Goal: Task Accomplishment & Management: Complete application form

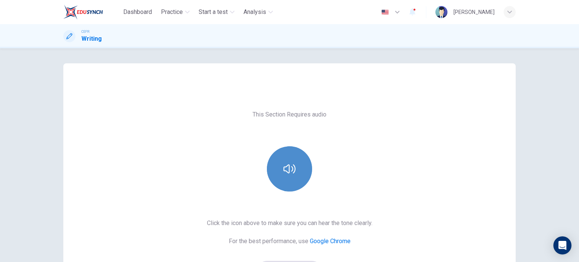
click at [287, 168] on icon "button" at bounding box center [290, 169] width 12 height 12
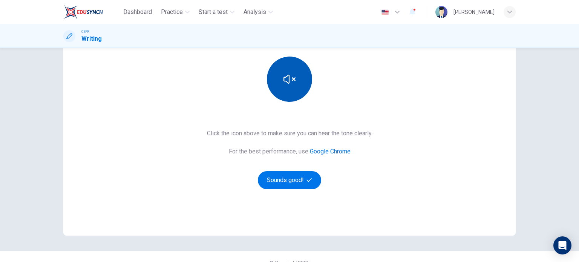
scroll to position [90, 0]
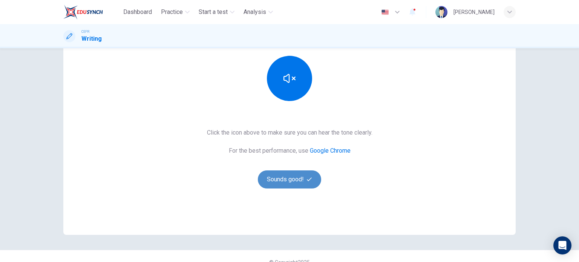
click at [296, 178] on button "Sounds good!" at bounding box center [289, 179] width 63 height 18
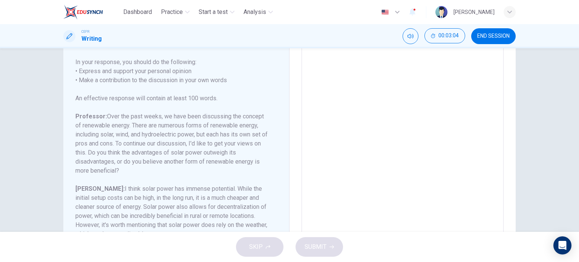
scroll to position [0, 0]
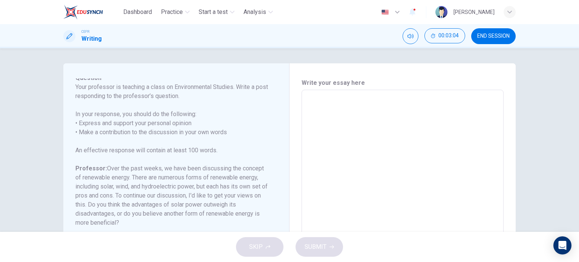
click at [325, 105] on textarea at bounding box center [403, 215] width 192 height 239
type textarea "I"
type textarea "x"
type textarea "In"
type textarea "x"
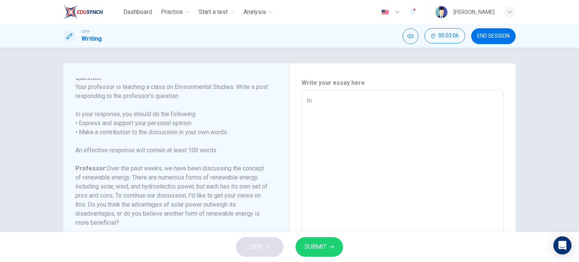
type textarea "In"
type textarea "x"
type textarea "In m"
type textarea "x"
type textarea "In my"
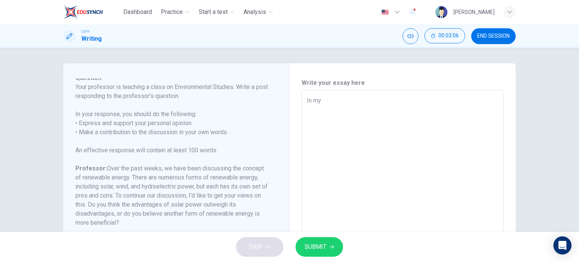
type textarea "x"
type textarea "In my"
type textarea "x"
type textarea "In my o"
type textarea "x"
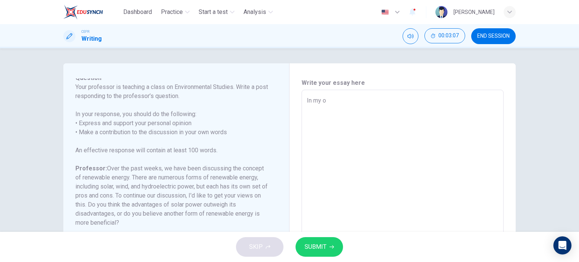
type textarea "In my op"
type textarea "x"
type textarea "In my opi"
type textarea "x"
type textarea "In my opin"
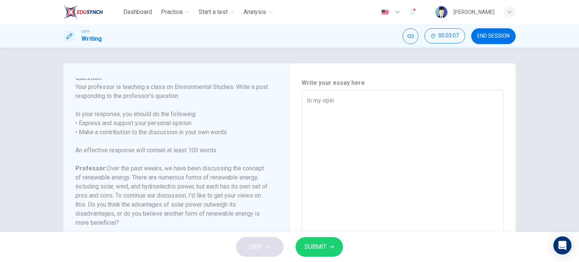
type textarea "x"
type textarea "In my opini"
type textarea "x"
type textarea "In my opinio"
type textarea "x"
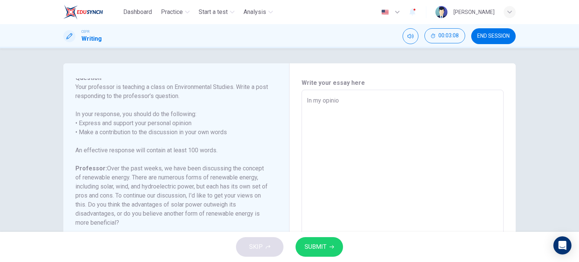
type textarea "In my opinion"
type textarea "x"
type textarea "In my opinion,"
type textarea "x"
type textarea "In my opinion,"
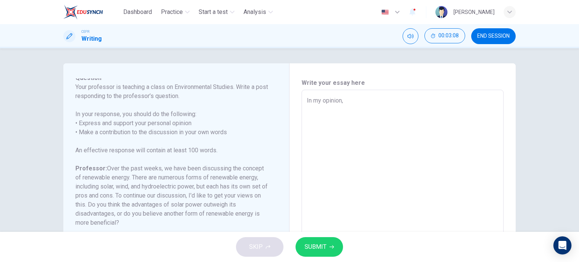
type textarea "x"
type textarea "In my opinion, t"
type textarea "x"
type textarea "In my opinion, th"
type textarea "x"
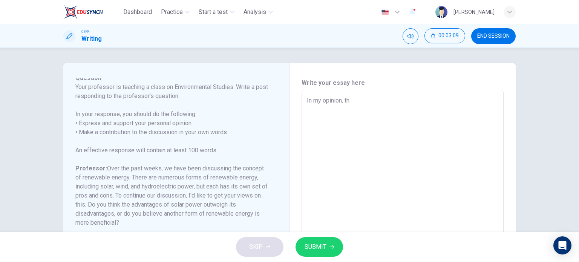
type textarea "In my opinion, the"
type textarea "x"
type textarea "In my opinion, the"
type textarea "x"
type textarea "In my opinion, the s"
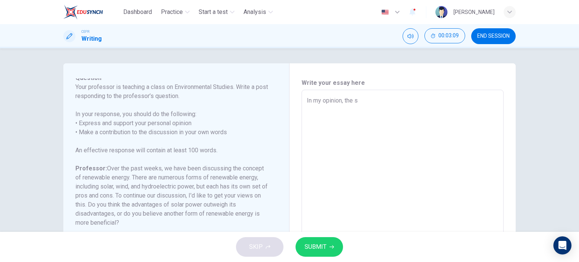
type textarea "x"
type textarea "In my opinion, the so"
type textarea "x"
type textarea "In my opinion, the sol"
type textarea "x"
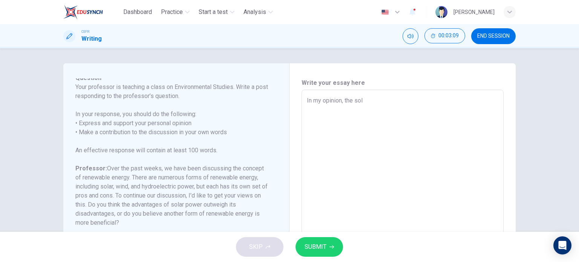
type textarea "In my opinion, the sola"
type textarea "x"
type textarea "In my opinion, the solar"
type textarea "x"
type textarea "In my opinion, the solar"
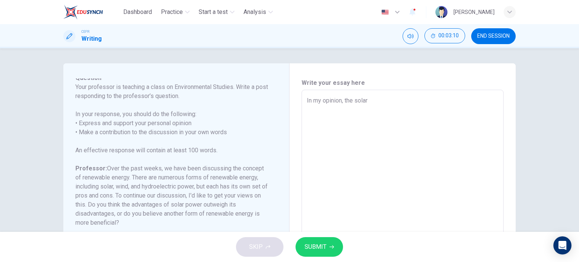
type textarea "x"
type textarea "In my opinion, the solar p"
type textarea "x"
type textarea "In my opinion, the solar po"
type textarea "x"
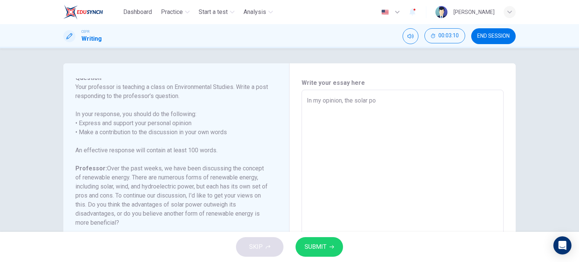
type textarea "In my opinion, the solar pow"
type textarea "x"
type textarea "In my opinion, the solar [PERSON_NAME]"
type textarea "x"
type textarea "In my opinion, the solar power"
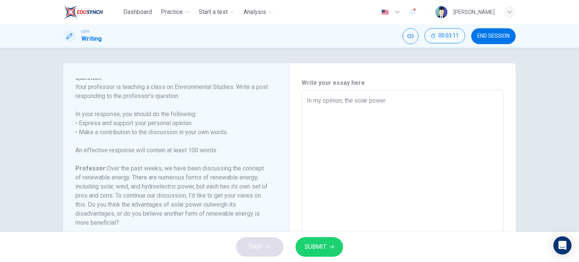
type textarea "x"
type textarea "In my opinion, the solar powers"
type textarea "x"
type textarea "In my opinion, the solar powers"
type textarea "x"
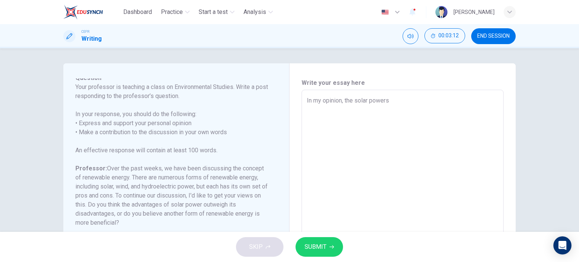
type textarea "In my opinion, the solar powers"
type textarea "x"
type textarea "In my opinion, the solar power"
type textarea "x"
type textarea "In my opinion, the solar powerv"
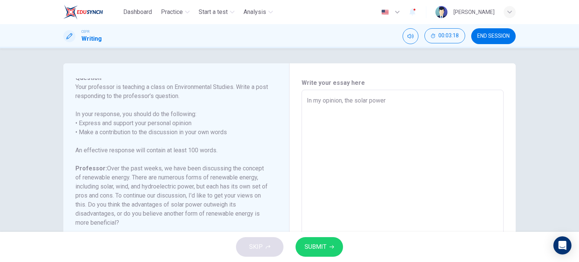
type textarea "x"
type textarea "In my opinion, the solar powervi"
type textarea "x"
type textarea "In my opinion, the solar powervis"
type textarea "x"
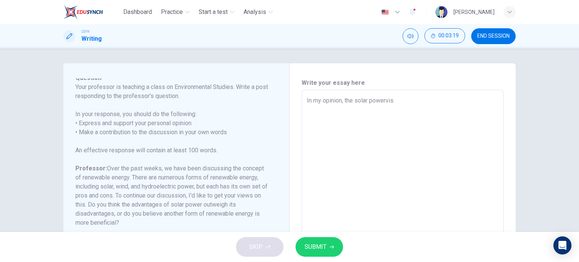
type textarea "In my opinion, the solar powervis"
type textarea "x"
type textarea "In my opinion, the solar powervis b"
type textarea "x"
type textarea "In my opinion, the solar powervis be"
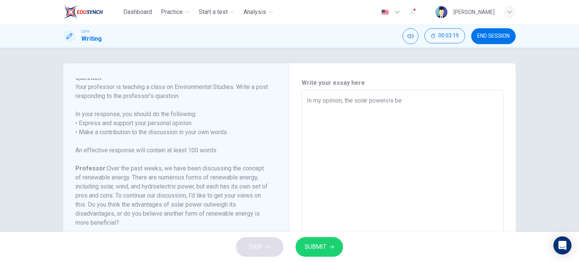
type textarea "x"
type textarea "In my opinion, the solar powervis b"
type textarea "x"
type textarea "In my opinion, the solar powervis"
type textarea "x"
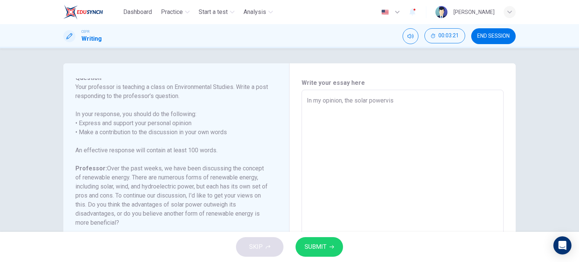
type textarea "In my opinion, the solar powervis o"
type textarea "x"
type textarea "In my opinion, the solar powervis ou"
type textarea "x"
type textarea "In my opinion, the solar powervis out"
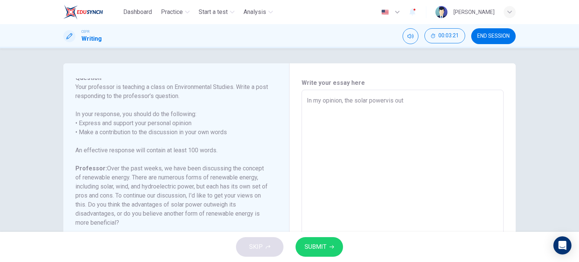
type textarea "x"
type textarea "In my opinion, the solar powervis outw"
type textarea "x"
type textarea "In my opinion, the solar powervis outwe"
type textarea "x"
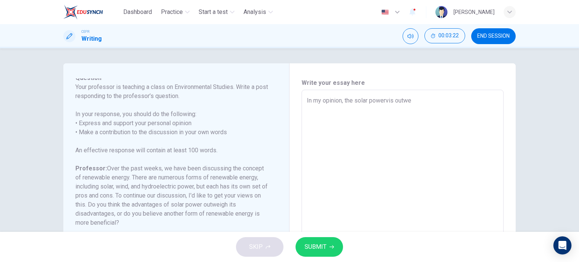
type textarea "In my opinion, the solar powervis outwei"
type textarea "x"
type textarea "In my opinion, the solar powervis outweig"
type textarea "x"
type textarea "In my opinion, the solar powervis outweigh"
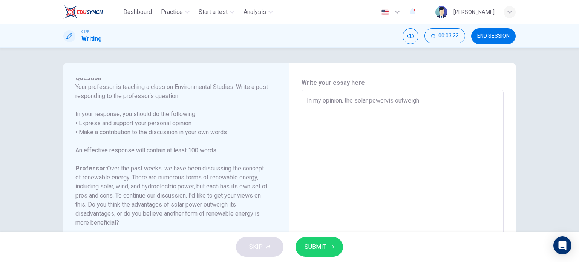
type textarea "x"
type textarea "In my opinion, the solar powervis outweight"
type textarea "x"
type textarea "In my opinion, the solar powervis outweight"
type textarea "x"
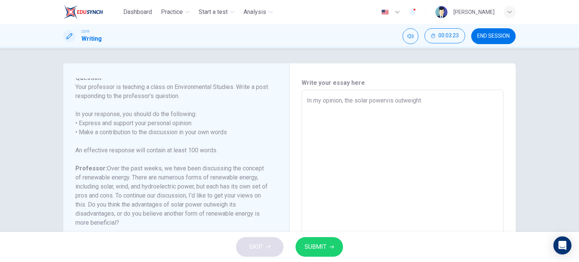
type textarea "In my opinion, the solar powervis outweight"
type textarea "x"
type textarea "In my opinion, the solar powervis outweigh"
type textarea "x"
type textarea "In my opinion, the solar powervis outweig"
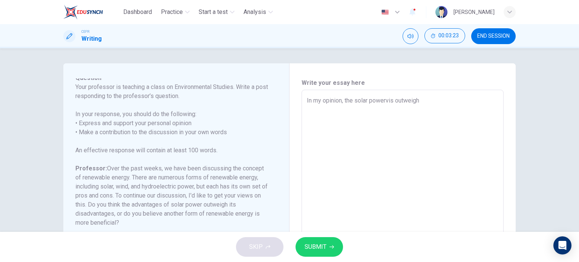
type textarea "x"
type textarea "In my opinion, the solar powervis outw"
type textarea "x"
type textarea "In my opinion, the solar powervis ou"
type textarea "x"
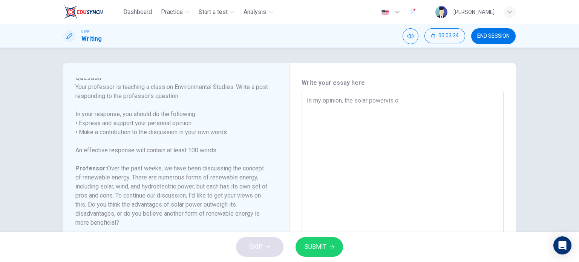
type textarea "In my opinion, the solar powervis"
type textarea "x"
type textarea "In my opinion, the solar powervi"
type textarea "x"
type textarea "In my opinion, the solar powerv"
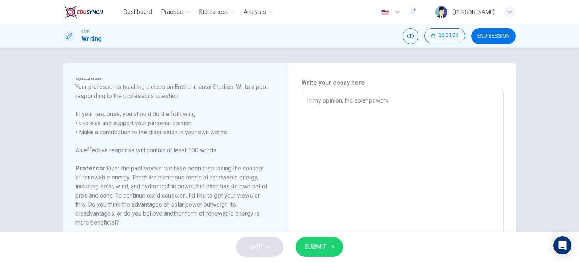
type textarea "x"
type textarea "In my opinion, the solar power"
type textarea "x"
type textarea "In my opinion, the solar power"
type textarea "x"
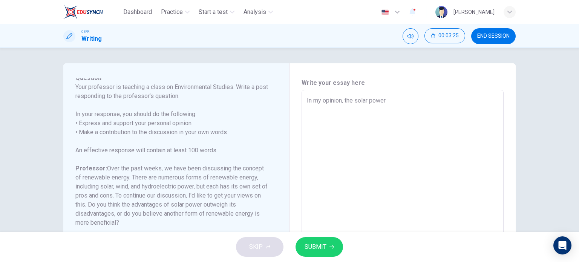
type textarea "In my opinion, the solar power i"
type textarea "x"
type textarea "In my opinion, the solar power is"
type textarea "x"
type textarea "In my opinion, the solar power is"
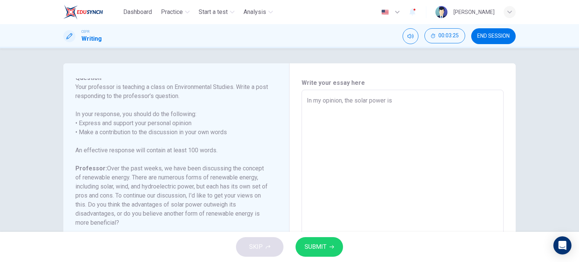
type textarea "x"
type textarea "In my opinion, the solar power is o"
type textarea "x"
type textarea "In my opinion, the solar power is ou"
type textarea "x"
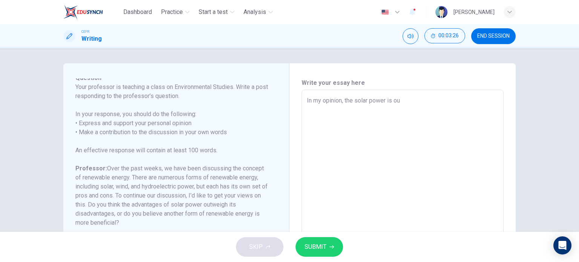
type textarea "In my opinion, the solar power is out"
type textarea "x"
type textarea "In my opinion, the solar power is outw"
type textarea "x"
type textarea "In my opinion, the solar power is outwe"
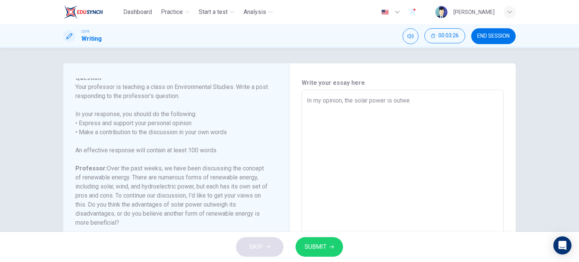
type textarea "x"
type textarea "In my opinion, the solar power is outwei"
type textarea "x"
type textarea "In my opinion, the solar power is outweig"
type textarea "x"
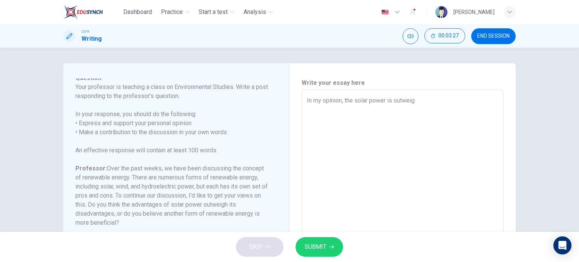
type textarea "In my opinion, the solar power is outweigh"
type textarea "x"
type textarea "In my opinion, the solar power is outweight"
type textarea "x"
type textarea "In my opinion, the solar power is outweight"
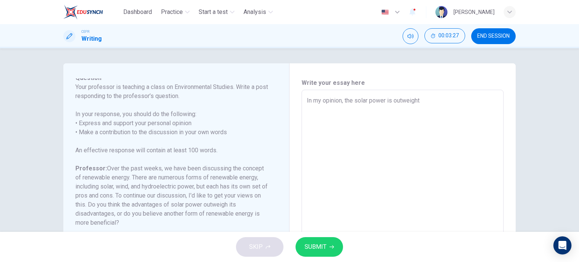
type textarea "x"
type textarea "In my opinion, the solar power is outweight i"
type textarea "x"
type textarea "In my opinion, the solar power is outweight it"
type textarea "x"
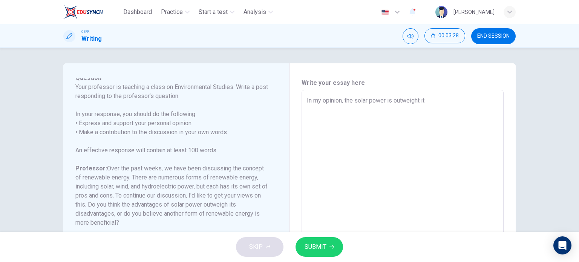
type textarea "In my opinion, the solar power is outweight its"
type textarea "x"
type textarea "In my opinion, the solar power is outweight its"
type textarea "x"
type textarea "In my opinion, the solar power is outweight its d"
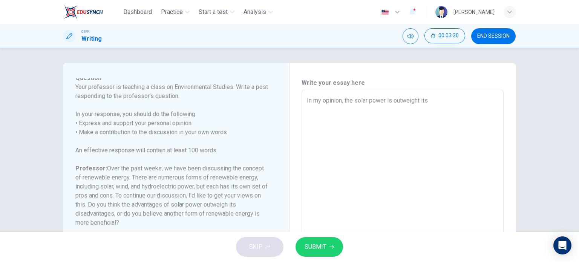
type textarea "x"
type textarea "In my opinion, the solar power is outweight its di"
type textarea "x"
type textarea "In my opinion, the solar power is outweight its dia"
type textarea "x"
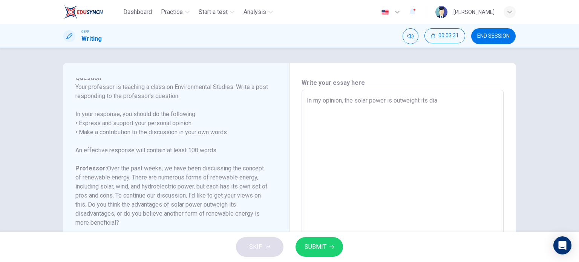
type textarea "In my opinion, the solar power is outweight its di"
type textarea "x"
type textarea "In my opinion, the solar power is outweight its d"
type textarea "x"
type textarea "In my opinion, the solar power is outweight i"
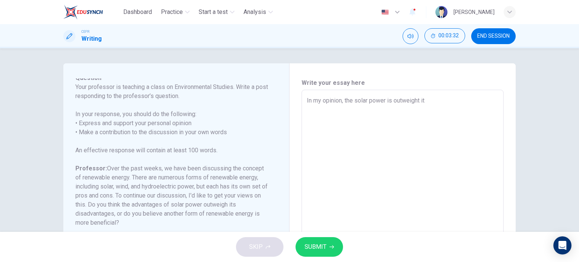
type textarea "x"
type textarea "In my opinion, the solar power is outweight"
type textarea "x"
type textarea "In my opinion, the solar power is outweight"
type textarea "x"
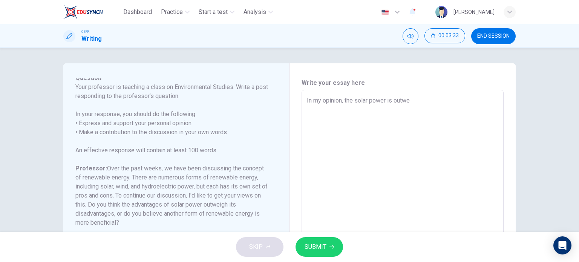
type textarea "In my opinion, the solar power is outw"
type textarea "x"
type textarea "In my opinion, the solar power is"
type textarea "x"
type textarea "In my opinion, the solar power i"
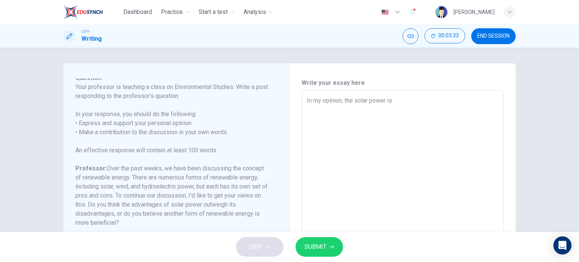
type textarea "x"
type textarea "In my opinion, the solar power"
type textarea "x"
type textarea "In my opinion, the solar power"
type textarea "x"
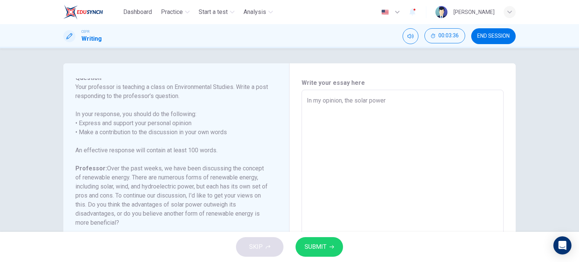
type textarea "In my opinion, the solar [PERSON_NAME]"
type textarea "x"
type textarea "In my opinion, the solar pow"
type textarea "x"
type textarea "In my opinion, the solar p"
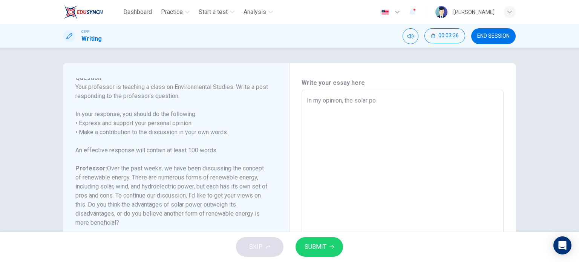
type textarea "x"
type textarea "In my opinion, the solar"
type textarea "x"
type textarea "In my opinion, the sol"
type textarea "x"
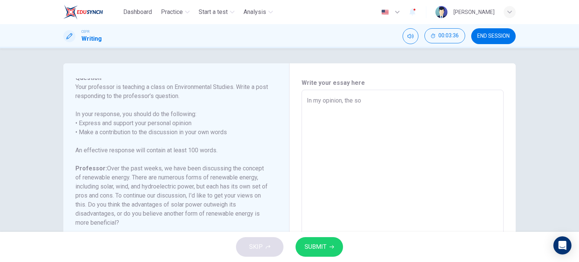
type textarea "In my opinion, the s"
type textarea "x"
type textarea "In my opinion, the"
type textarea "x"
type textarea "In my opinion, t"
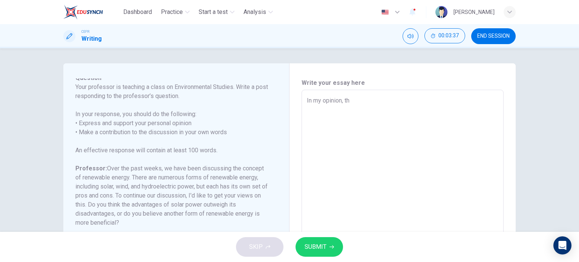
type textarea "x"
click at [455, 103] on textarea "In my opinion, the advantages of solar power are [PERSON_NAME]" at bounding box center [403, 215] width 192 height 239
click at [418, 118] on textarea "In my opinion, the advantages of solar power are better than disadvantages. Thi…" at bounding box center [403, 215] width 192 height 239
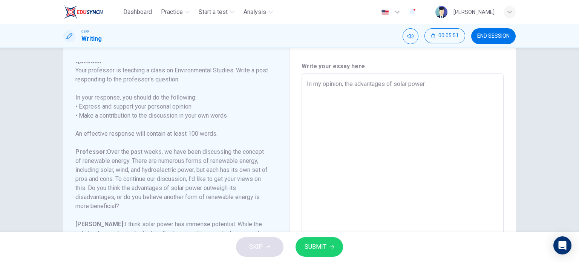
scroll to position [16, 0]
click at [424, 87] on textarea "In my opinion, the advantages of solar power" at bounding box center [403, 199] width 192 height 239
click at [341, 87] on textarea "In my opinion, the advantages of solar power" at bounding box center [403, 199] width 192 height 239
click at [442, 84] on textarea "In my point of view, the advantages of solar power" at bounding box center [403, 199] width 192 height 239
click at [448, 83] on textarea "In my point of view, the advantages of solar power are outweigh its disadvantag…" at bounding box center [403, 199] width 192 height 239
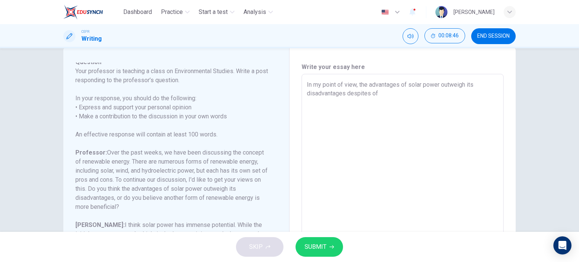
click at [396, 99] on textarea "In my point of view, the advantages of solar power outweigh its disadvantages d…" at bounding box center [403, 199] width 192 height 239
click at [374, 92] on textarea "In my point of view, the advantages of solar power outweigh its disadvantages d…" at bounding box center [403, 199] width 192 height 239
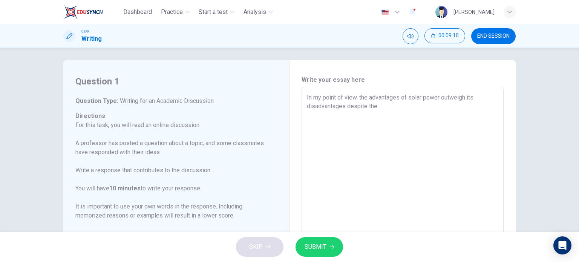
scroll to position [0, 0]
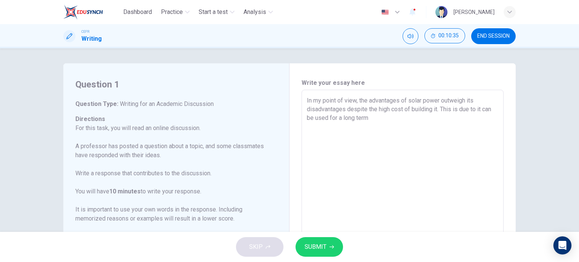
click at [372, 117] on textarea "In my point of view, the advantages of solar power outweigh its disadvantages d…" at bounding box center [403, 215] width 192 height 239
click at [376, 120] on textarea "In my point of view, the advantages of solar power outweigh its disadvantages d…" at bounding box center [403, 215] width 192 height 239
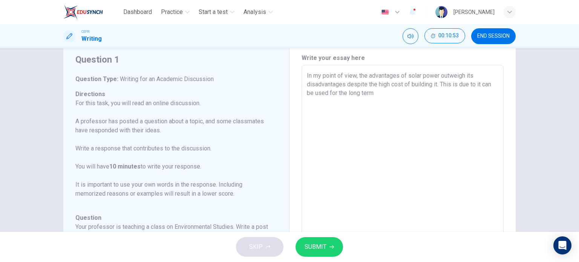
scroll to position [26, 0]
click at [406, 98] on textarea "In my point of view, the advantages of solar power outweigh its disadvantages d…" at bounding box center [403, 190] width 192 height 239
click at [416, 107] on textarea "In my point of view, the advantages of solar power outweigh its disadvantages d…" at bounding box center [403, 190] width 192 height 239
click at [465, 98] on textarea "In my point of view, the advantages of solar power outweigh its disadvantages d…" at bounding box center [403, 190] width 192 height 239
click at [389, 92] on textarea "In my point of view, the advantages of solar power outweigh its disadvantages d…" at bounding box center [403, 190] width 192 height 239
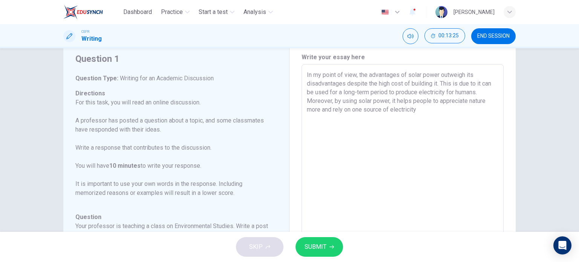
click at [416, 109] on textarea "In my point of view, the advantages of solar power outweigh its disadvantages d…" at bounding box center [403, 190] width 192 height 239
click at [405, 110] on textarea "In my point of view, the advantages of solar power outweigh its disadvantages d…" at bounding box center [403, 190] width 192 height 239
click at [383, 119] on textarea "In my point of view, the advantages of solar power outweigh its disadvantages d…" at bounding box center [403, 190] width 192 height 239
click at [418, 122] on textarea "In my point of view, the advantages of solar power outweigh its disadvantages d…" at bounding box center [403, 190] width 192 height 239
click at [423, 130] on textarea "In my point of view, the advantages of solar power outweigh its disadvantages d…" at bounding box center [403, 190] width 192 height 239
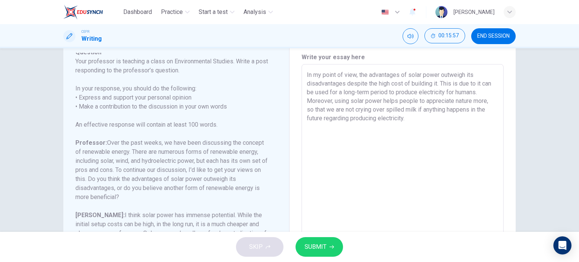
scroll to position [164, 0]
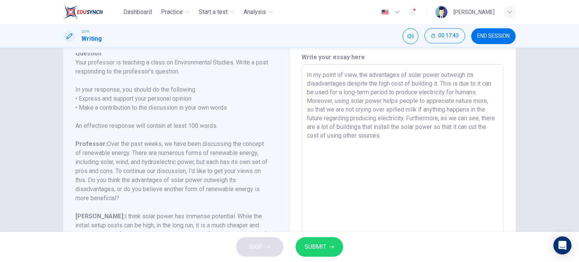
click at [423, 130] on textarea "In my point of view, the advantages of solar power outweigh its disadvantages d…" at bounding box center [403, 190] width 192 height 239
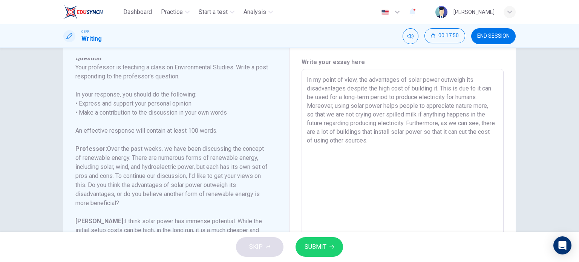
scroll to position [15, 0]
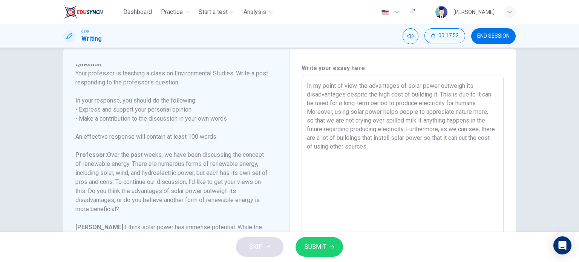
click at [386, 151] on textarea "In my point of view, the advantages of solar power outweigh its disadvantages d…" at bounding box center [403, 200] width 192 height 239
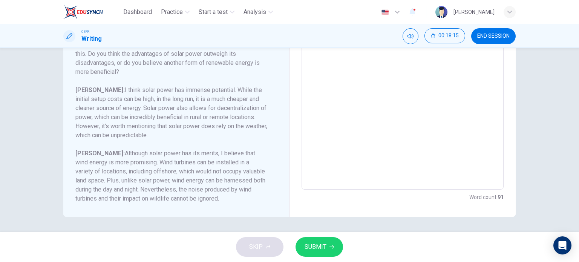
scroll to position [143, 0]
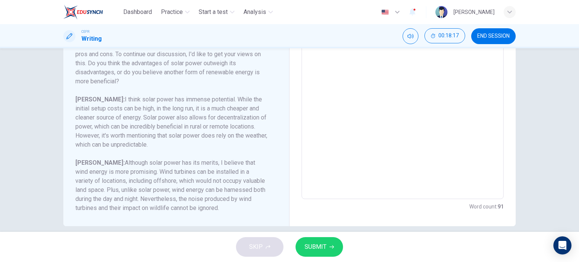
click at [315, 244] on span "SUBMIT" at bounding box center [316, 247] width 22 height 11
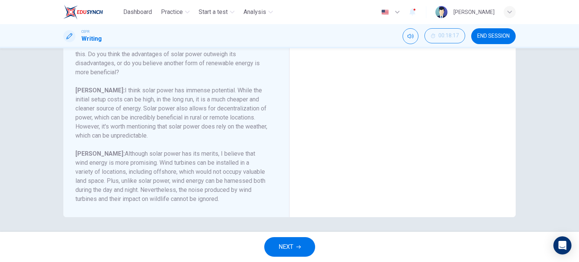
scroll to position [0, 0]
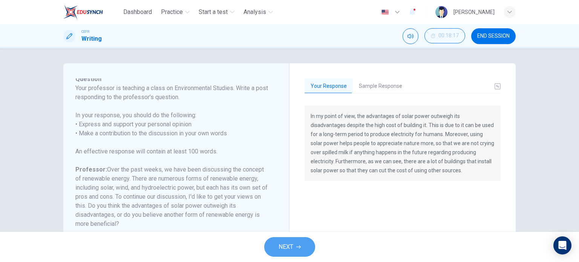
click at [283, 248] on span "NEXT" at bounding box center [286, 247] width 15 height 11
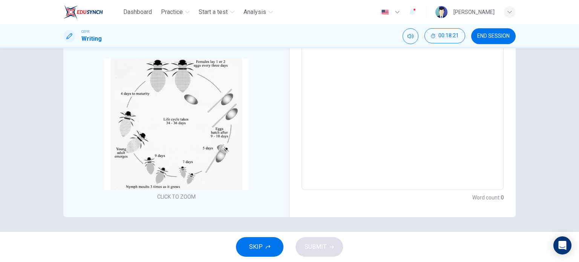
scroll to position [67, 0]
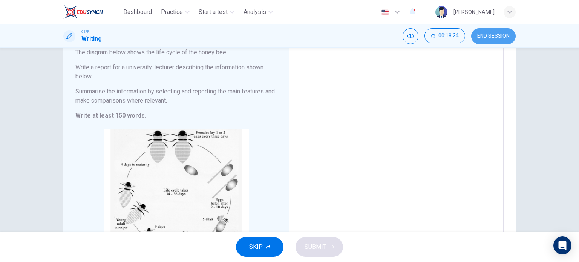
click at [488, 39] on button "END SESSION" at bounding box center [493, 36] width 44 height 16
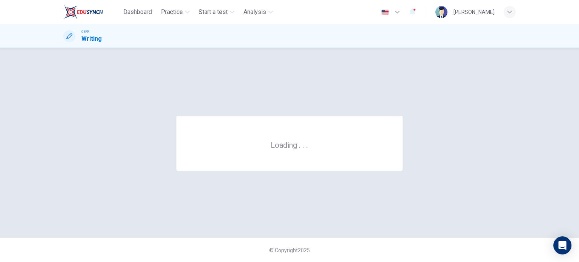
scroll to position [0, 0]
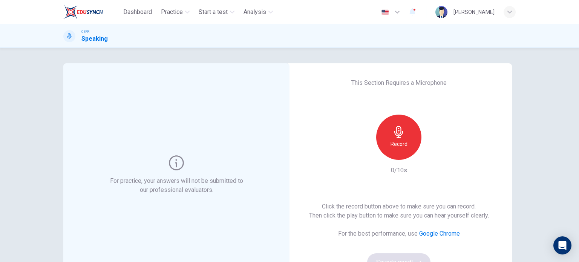
click at [396, 135] on icon "button" at bounding box center [399, 132] width 12 height 12
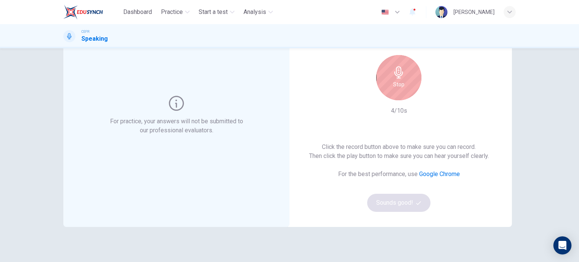
scroll to position [27, 0]
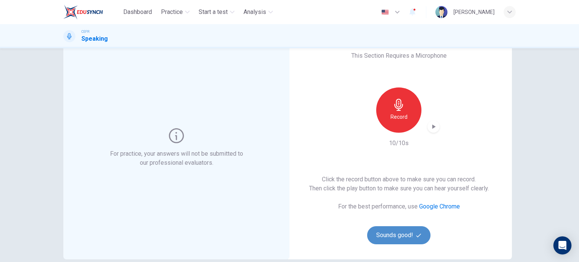
click at [386, 235] on button "Sounds good!" at bounding box center [398, 235] width 63 height 18
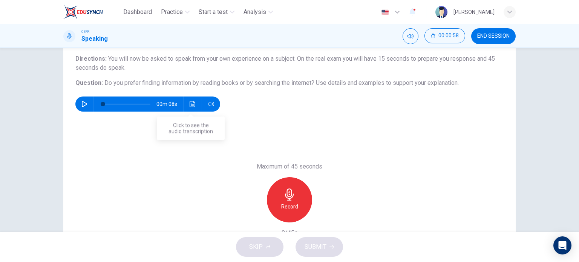
scroll to position [61, 0]
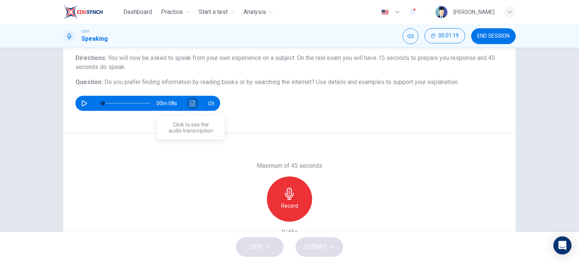
click at [192, 104] on icon "Click to see the audio transcription" at bounding box center [193, 103] width 6 height 6
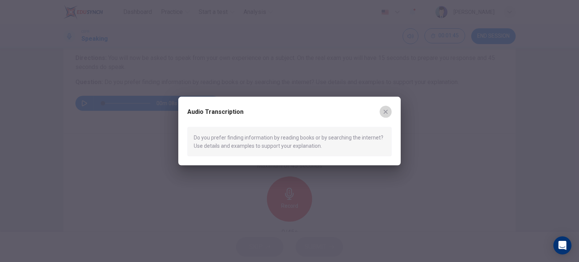
click at [386, 113] on icon "button" at bounding box center [386, 112] width 6 height 6
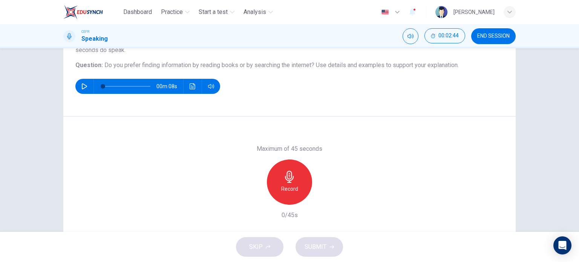
scroll to position [78, 0]
click at [81, 87] on icon "button" at bounding box center [84, 87] width 6 height 6
type input "11"
type input "0"
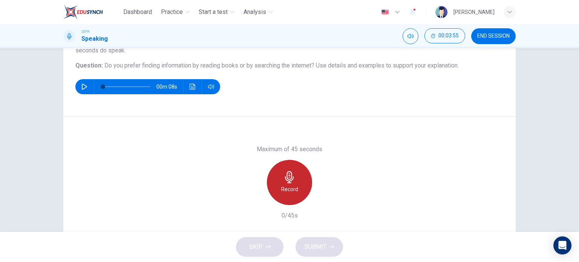
click at [285, 172] on icon "button" at bounding box center [289, 177] width 9 height 12
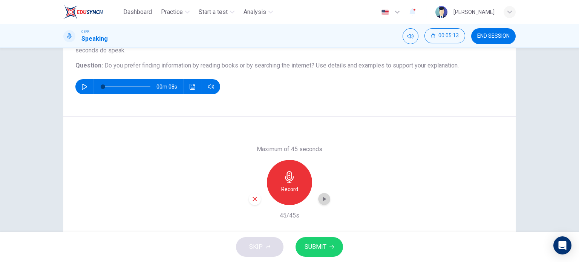
click at [321, 198] on icon "button" at bounding box center [324, 199] width 8 height 8
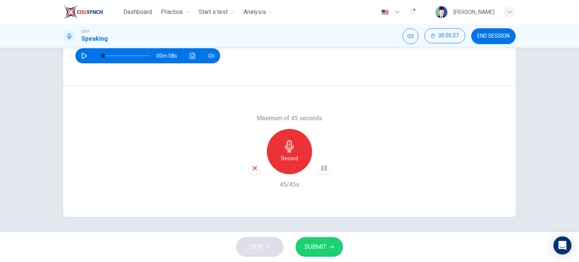
scroll to position [108, 0]
click at [324, 169] on icon "button" at bounding box center [324, 169] width 8 height 8
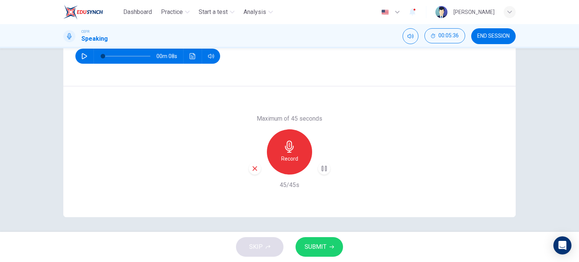
click at [324, 169] on icon "button" at bounding box center [324, 169] width 8 height 8
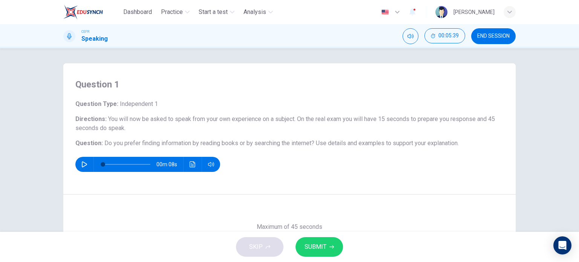
scroll to position [109, 0]
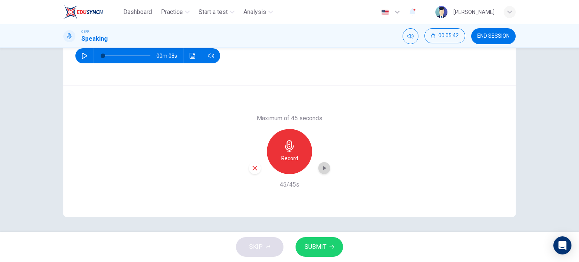
click at [320, 165] on icon "button" at bounding box center [324, 168] width 8 height 8
click at [281, 154] on h6 "Record" at bounding box center [289, 158] width 17 height 9
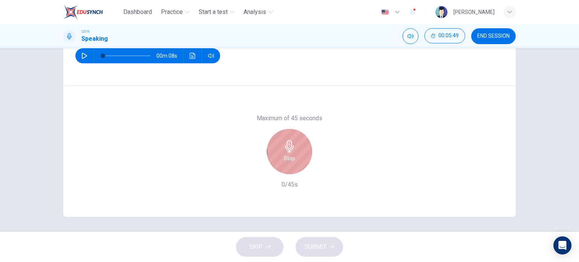
click at [281, 153] on div "Stop" at bounding box center [289, 151] width 45 height 45
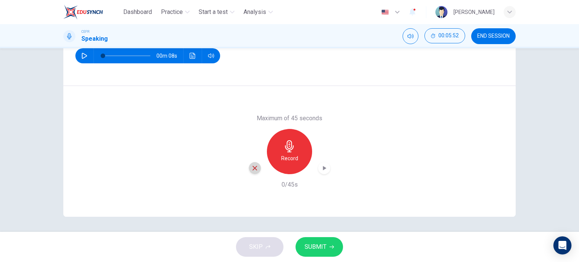
click at [253, 170] on icon "button" at bounding box center [254, 168] width 7 height 7
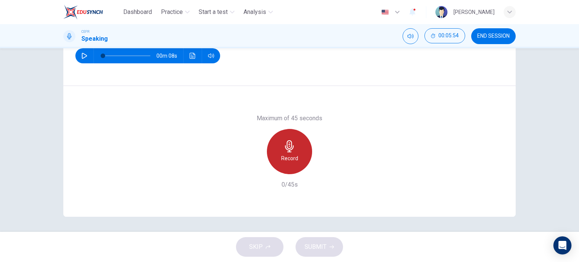
click at [291, 170] on div "Record" at bounding box center [289, 151] width 45 height 45
click at [291, 170] on div "Stop" at bounding box center [289, 151] width 45 height 45
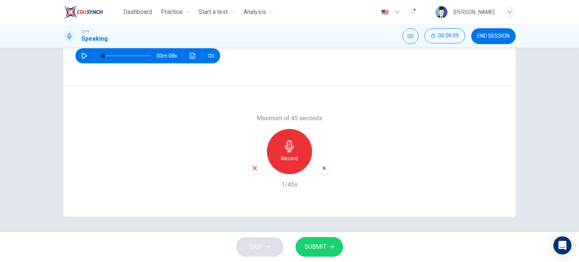
click at [252, 172] on div "button" at bounding box center [255, 168] width 12 height 12
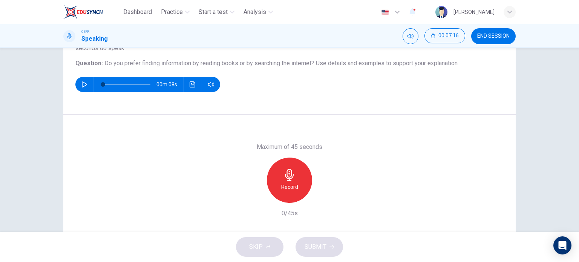
scroll to position [80, 0]
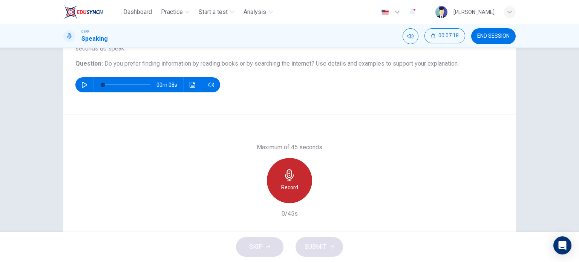
click at [279, 172] on div "Record" at bounding box center [289, 180] width 45 height 45
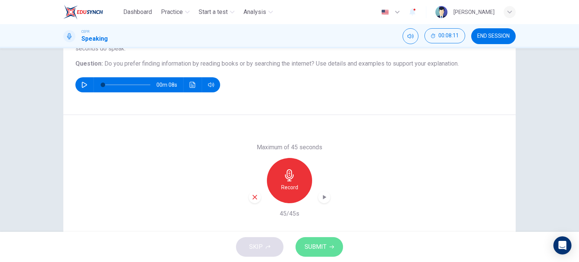
click at [312, 245] on span "SUBMIT" at bounding box center [316, 247] width 22 height 11
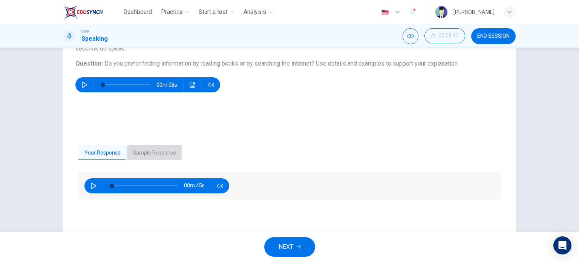
click at [155, 153] on button "Sample Response" at bounding box center [154, 153] width 55 height 16
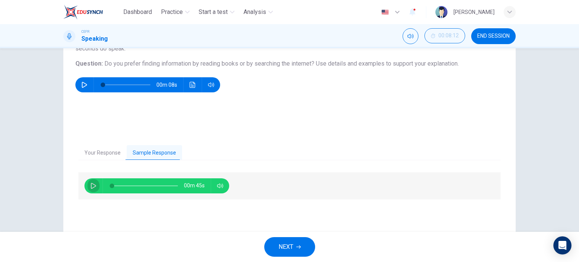
click at [90, 186] on icon "button" at bounding box center [93, 186] width 6 height 6
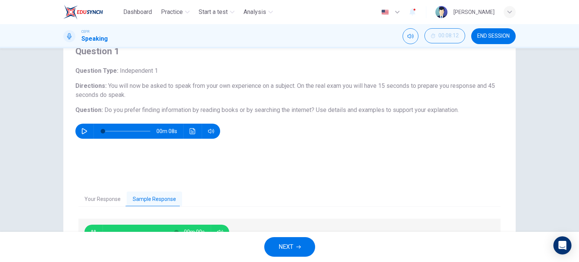
type input "0"
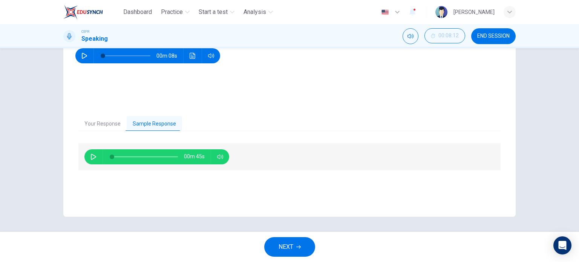
scroll to position [108, 0]
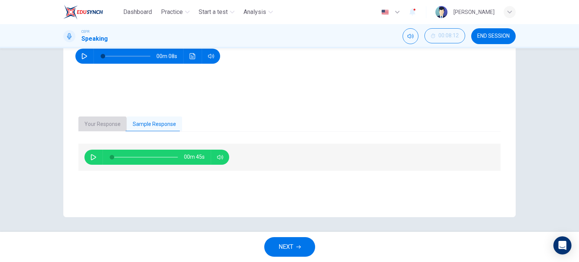
click at [95, 128] on button "Your Response" at bounding box center [102, 125] width 48 height 16
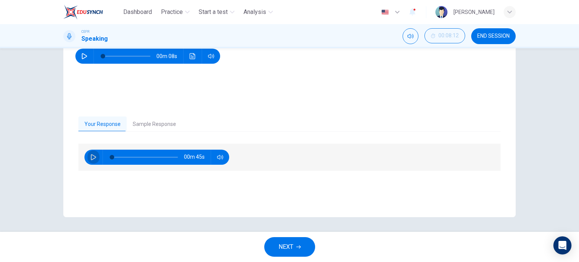
click at [94, 154] on icon "button" at bounding box center [93, 157] width 6 height 6
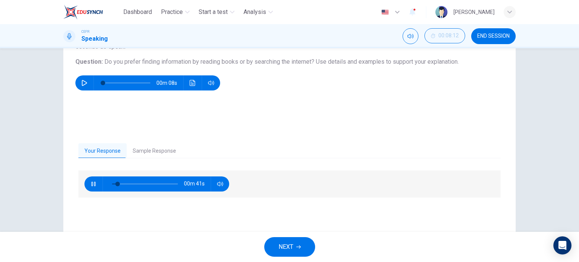
scroll to position [81, 0]
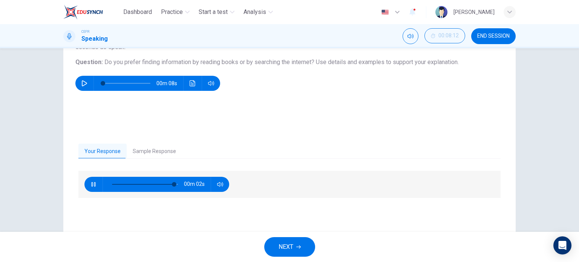
type input "96"
click at [153, 148] on button "Sample Response" at bounding box center [154, 152] width 55 height 16
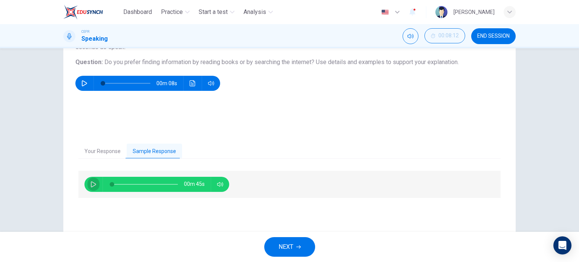
click at [91, 187] on icon "button" at bounding box center [93, 184] width 6 height 6
type input "0"
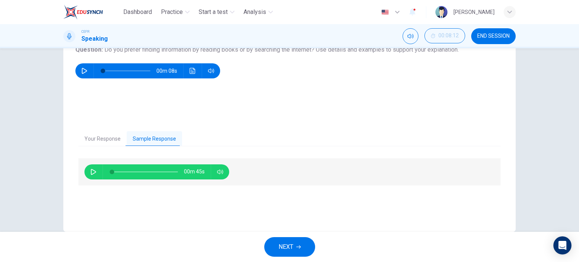
scroll to position [109, 0]
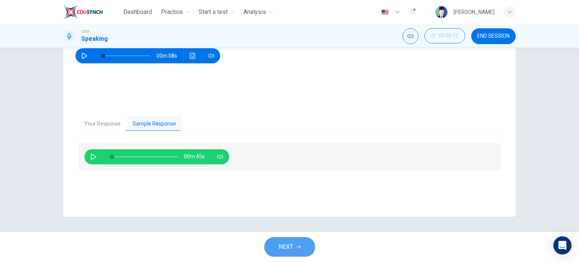
click at [292, 245] on span "NEXT" at bounding box center [286, 247] width 15 height 11
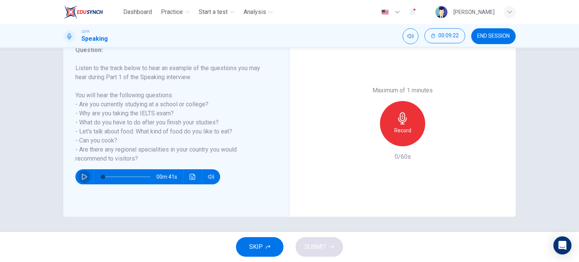
click at [78, 175] on button "button" at bounding box center [84, 176] width 12 height 15
type input "0"
click at [257, 246] on span "SKIP" at bounding box center [256, 247] width 14 height 11
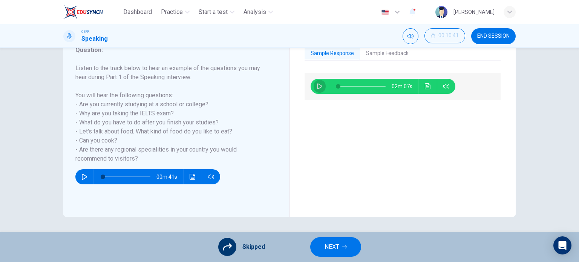
click at [319, 83] on button "button" at bounding box center [320, 86] width 12 height 15
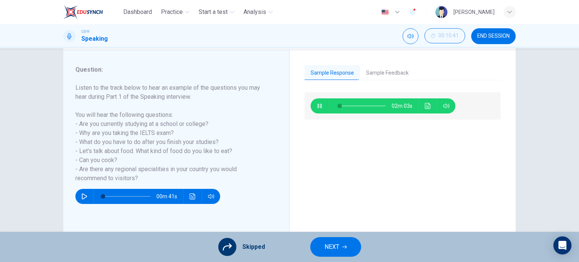
scroll to position [94, 0]
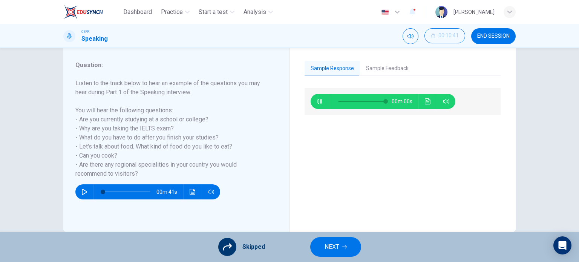
type input "0"
click at [484, 39] on span "END SESSION" at bounding box center [493, 36] width 32 height 6
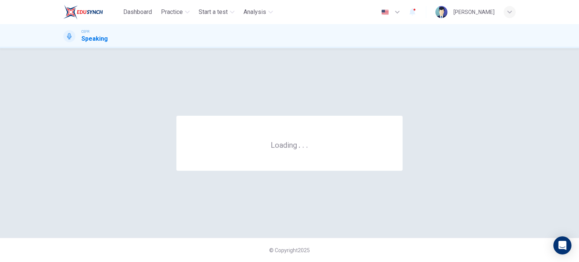
scroll to position [0, 0]
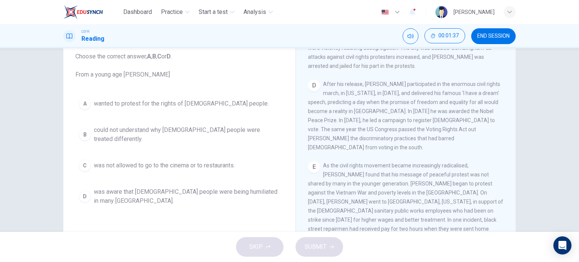
scroll to position [480, 0]
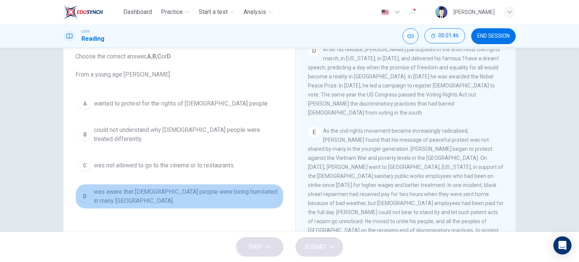
click at [175, 188] on span "was aware that black people were being humiliated in many northern states." at bounding box center [187, 196] width 186 height 18
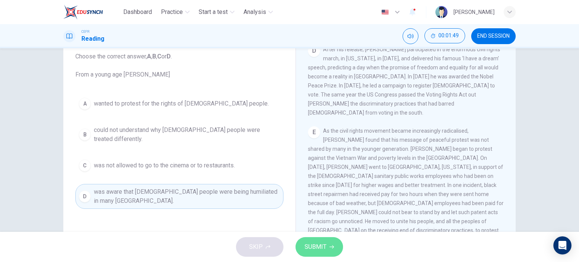
click at [321, 242] on span "SUBMIT" at bounding box center [316, 247] width 22 height 11
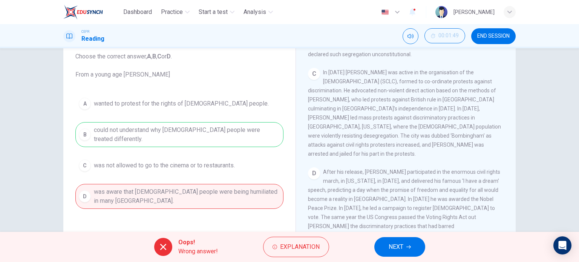
scroll to position [357, 0]
click at [288, 252] on span "Explanation" at bounding box center [300, 247] width 40 height 11
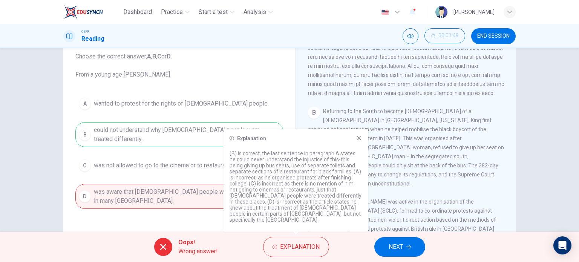
scroll to position [224, 0]
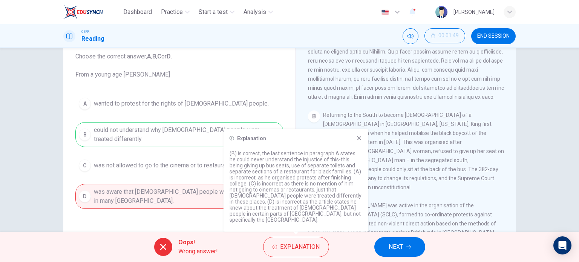
click at [359, 141] on icon at bounding box center [359, 138] width 6 height 6
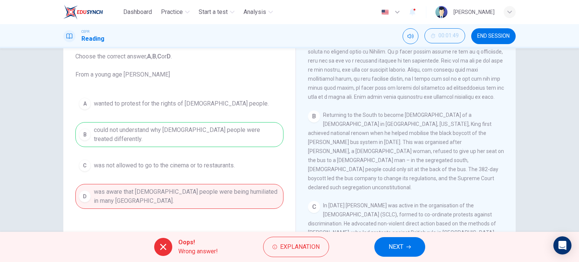
click at [406, 241] on button "NEXT" at bounding box center [399, 247] width 51 height 20
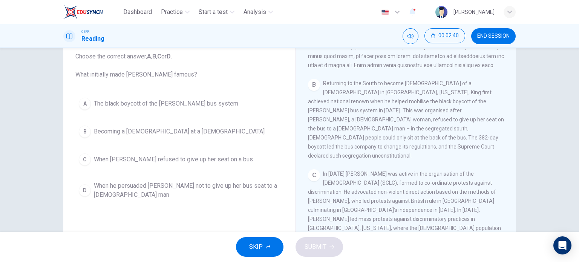
scroll to position [255, 0]
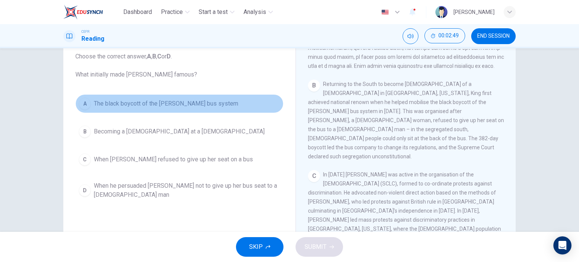
click at [174, 102] on span "The black boycott of the Montgomery bus system" at bounding box center [166, 103] width 144 height 9
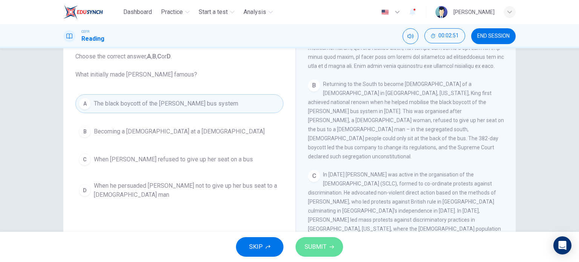
click at [327, 244] on button "SUBMIT" at bounding box center [320, 247] width 48 height 20
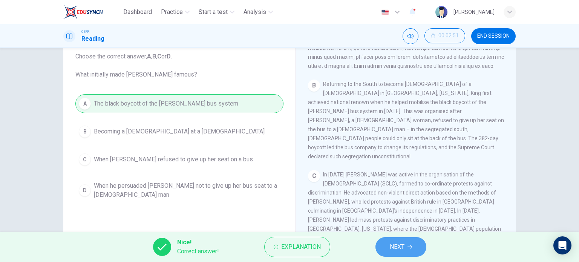
click at [405, 246] on button "NEXT" at bounding box center [401, 247] width 51 height 20
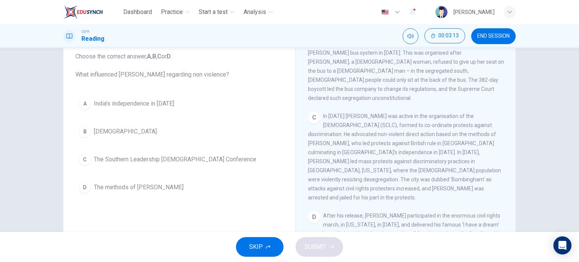
scroll to position [315, 0]
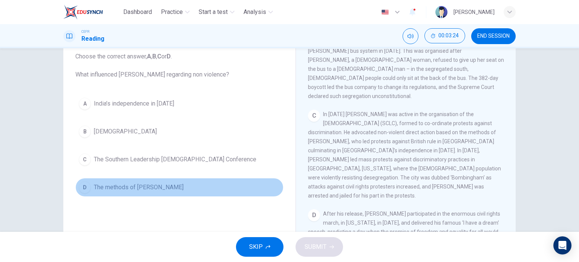
click at [116, 185] on span "The methods of Gandhi" at bounding box center [139, 187] width 90 height 9
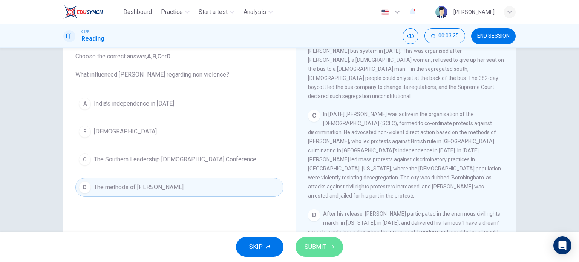
click at [312, 239] on button "SUBMIT" at bounding box center [320, 247] width 48 height 20
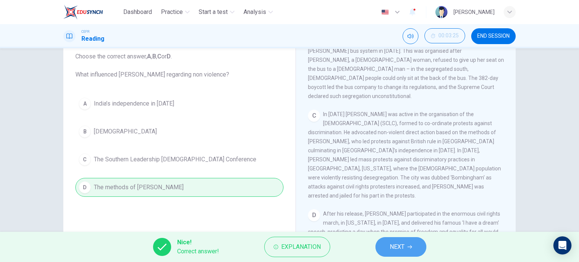
click at [399, 246] on span "NEXT" at bounding box center [397, 247] width 15 height 11
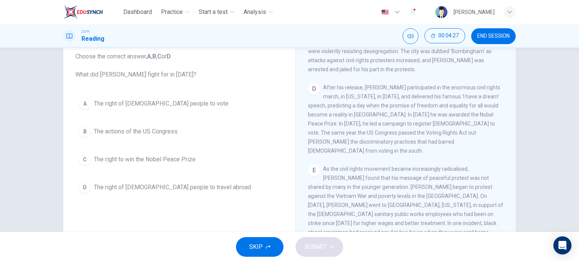
scroll to position [441, 0]
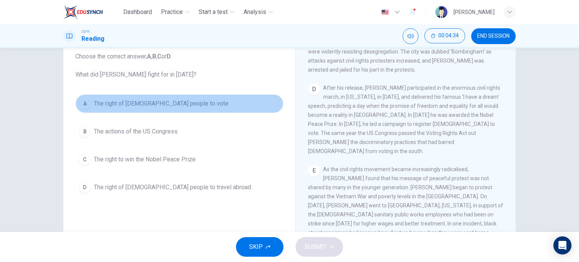
click at [153, 106] on span "The right of black people to vote" at bounding box center [161, 103] width 135 height 9
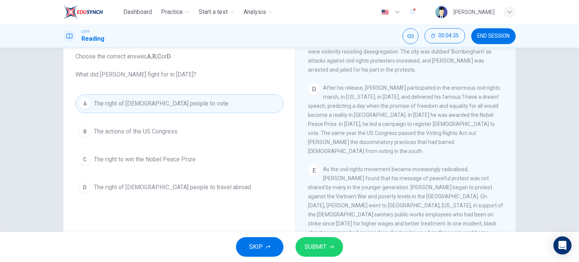
click at [313, 245] on span "SUBMIT" at bounding box center [316, 247] width 22 height 11
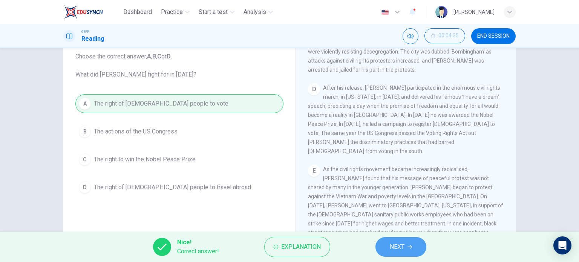
click at [397, 251] on span "NEXT" at bounding box center [397, 247] width 15 height 11
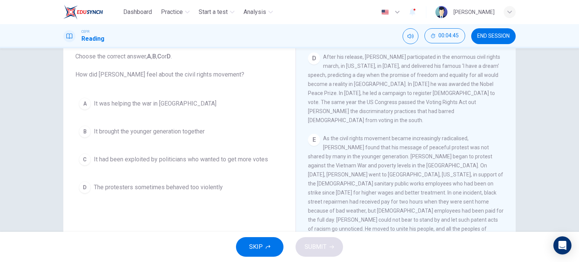
scroll to position [473, 0]
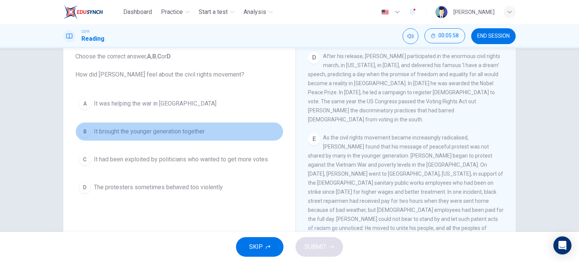
click at [125, 131] on span "It brought the younger generation together" at bounding box center [149, 131] width 111 height 9
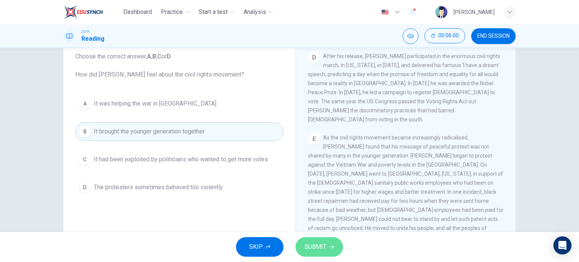
click at [308, 244] on span "SUBMIT" at bounding box center [316, 247] width 22 height 11
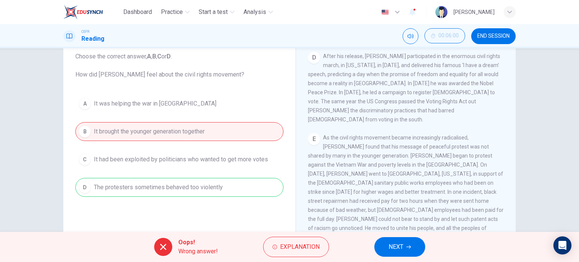
scroll to position [480, 0]
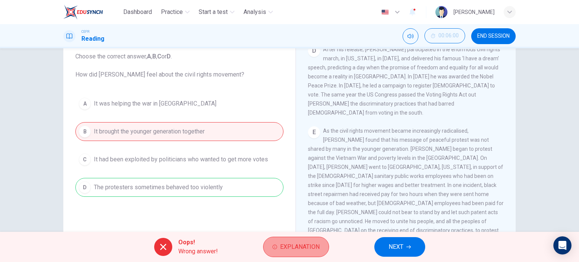
click at [301, 250] on span "Explanation" at bounding box center [300, 247] width 40 height 11
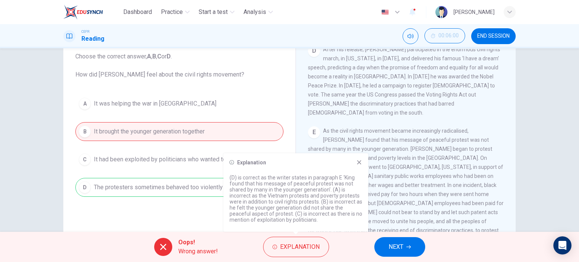
click at [189, 221] on div "Question 5 Choose the correct answer, A , B , C or D . How did Martin Luther Ki…" at bounding box center [179, 150] width 220 height 255
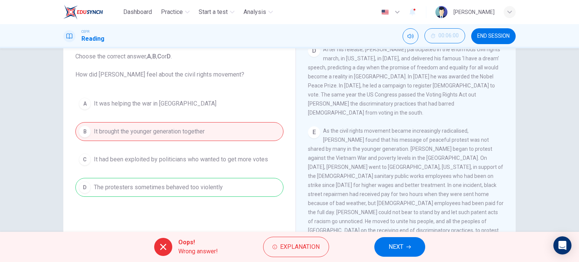
click at [389, 245] on span "NEXT" at bounding box center [396, 247] width 15 height 11
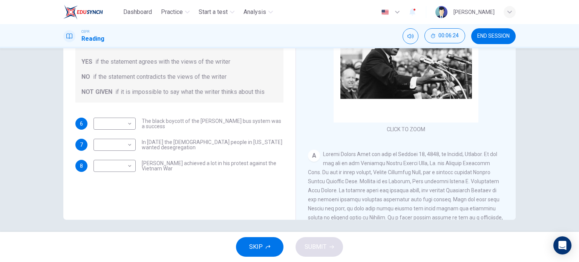
scroll to position [106, 0]
click at [128, 124] on body "Dashboard Practice Start a test Analysis English en ​ FATIN SHAHIRAH BINTI HASH…" at bounding box center [289, 131] width 579 height 262
click at [128, 136] on li "YES" at bounding box center [113, 135] width 42 height 12
type input "YES"
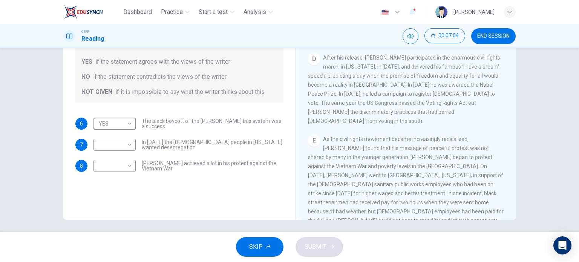
scroll to position [414, 0]
click at [127, 147] on body "Dashboard Practice Start a test Analysis English en ​ FATIN SHAHIRAH BINTI HASH…" at bounding box center [289, 131] width 579 height 262
click at [126, 182] on li "NOT GIVEN" at bounding box center [113, 181] width 42 height 12
type input "NOT GIVEN"
click at [115, 164] on body "Dashboard Practice Start a test Analysis English en ​ FATIN SHAHIRAH BINTI HASH…" at bounding box center [289, 131] width 579 height 262
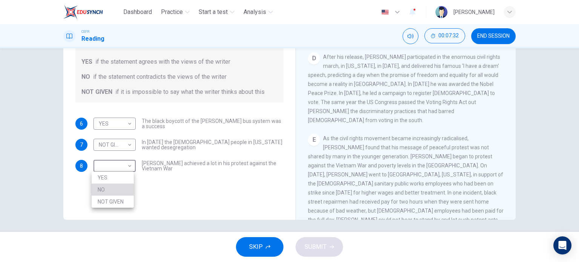
click at [123, 187] on li "NO" at bounding box center [113, 190] width 42 height 12
type input "NO"
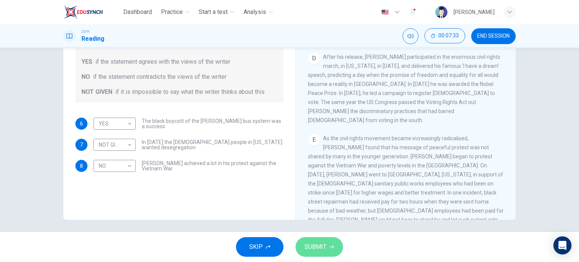
click at [328, 246] on button "SUBMIT" at bounding box center [320, 247] width 48 height 20
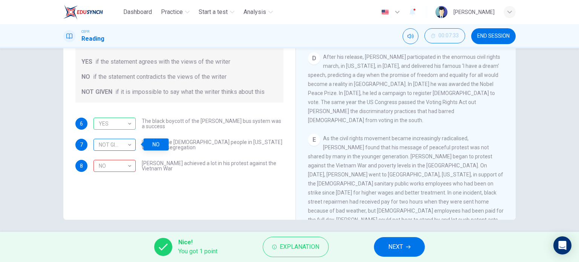
click at [133, 146] on div "NOT GIVEN" at bounding box center [114, 144] width 40 height 21
click at [133, 143] on div "NOT GIVEN" at bounding box center [114, 144] width 40 height 21
click at [401, 250] on span "NEXT" at bounding box center [395, 247] width 15 height 11
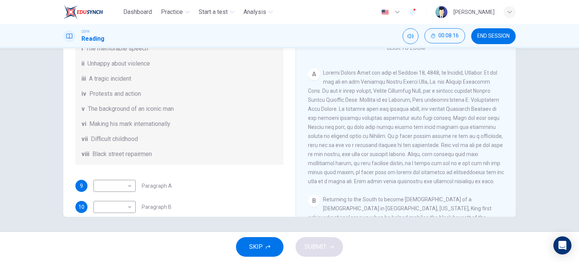
scroll to position [28, 0]
click at [130, 196] on body "Dashboard Practice Start a test Analysis English en ​ FATIN SHAHIRAH BINTI HASH…" at bounding box center [289, 131] width 579 height 262
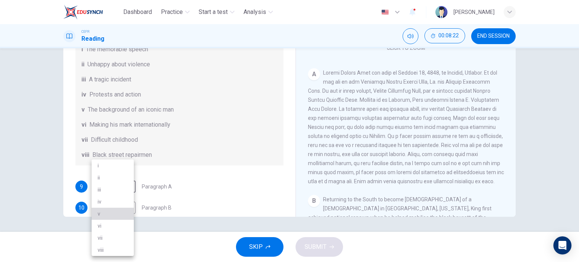
click at [101, 215] on li "v" at bounding box center [113, 214] width 42 height 12
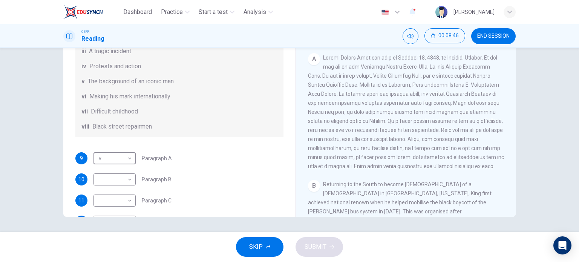
scroll to position [93, 0]
click at [126, 170] on body "Dashboard Practice Start a test Analysis English en ​ FATIN SHAHIRAH BINTI HASH…" at bounding box center [289, 131] width 579 height 262
click at [111, 232] on li "vii" at bounding box center [113, 238] width 42 height 12
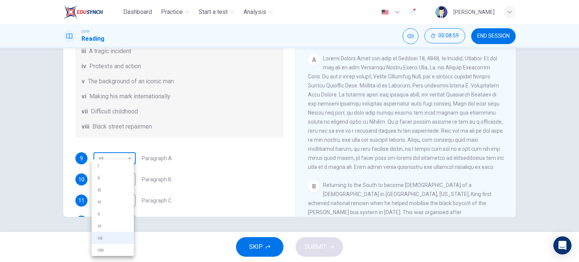
click at [128, 169] on body "Dashboard Practice Start a test Analysis English en ​ FATIN SHAHIRAH BINTI HASH…" at bounding box center [289, 131] width 579 height 262
click at [112, 214] on li "v" at bounding box center [113, 214] width 42 height 12
type input "v"
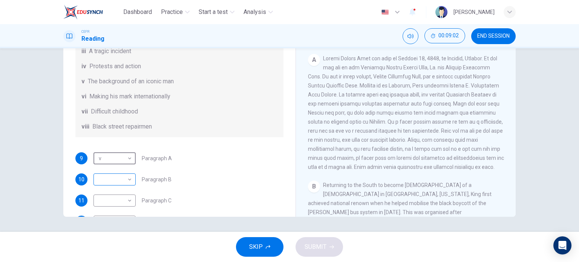
click at [128, 188] on body "Dashboard Practice Start a test Analysis English en ​ FATIN SHAHIRAH BINTI HASH…" at bounding box center [289, 131] width 579 height 262
click at [206, 120] on div at bounding box center [289, 131] width 579 height 262
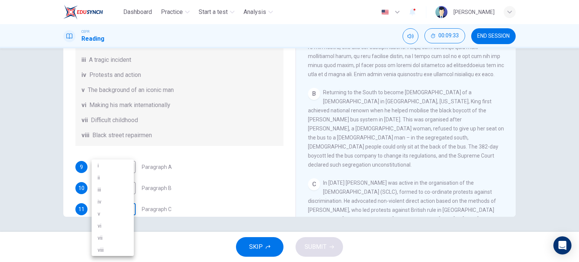
scroll to position [59, 0]
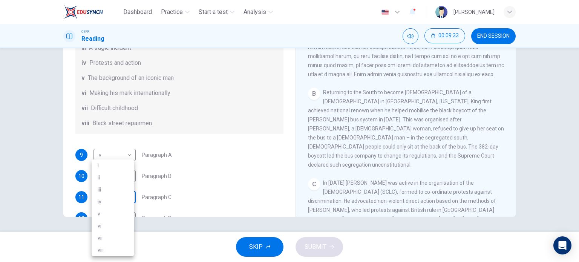
click at [122, 215] on body "Dashboard Practice Start a test Analysis English en ​ FATIN SHAHIRAH BINTI HASH…" at bounding box center [289, 131] width 579 height 262
click at [116, 204] on li "iv" at bounding box center [113, 202] width 42 height 12
type input "iv"
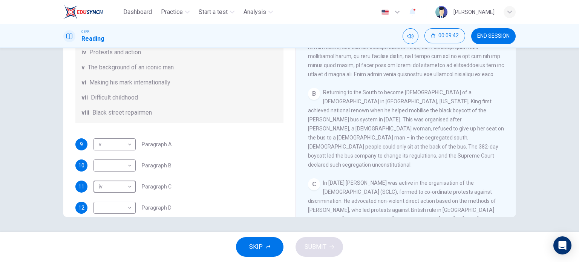
scroll to position [70, 0]
click at [129, 173] on body "Dashboard Practice Start a test Analysis English en ​ FATIN SHAHIRAH BINTI HASH…" at bounding box center [289, 131] width 579 height 262
click at [183, 141] on div at bounding box center [289, 131] width 579 height 262
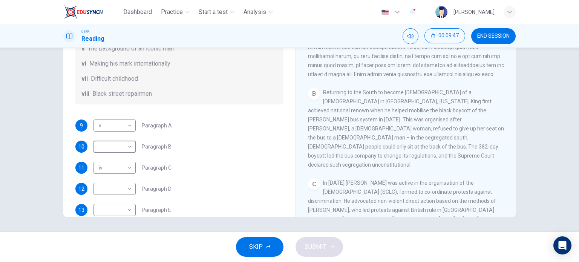
scroll to position [89, 0]
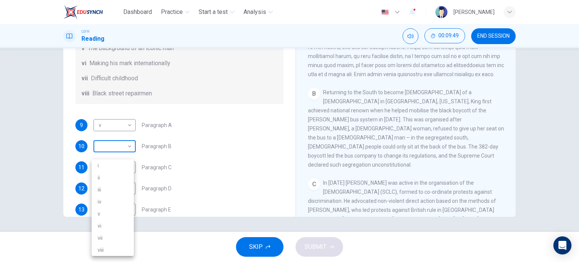
click at [112, 159] on body "Dashboard Practice Start a test Analysis English en ​ FATIN SHAHIRAH BINTI HASH…" at bounding box center [289, 131] width 579 height 262
click at [112, 173] on li "ii" at bounding box center [113, 178] width 42 height 12
type input "ii"
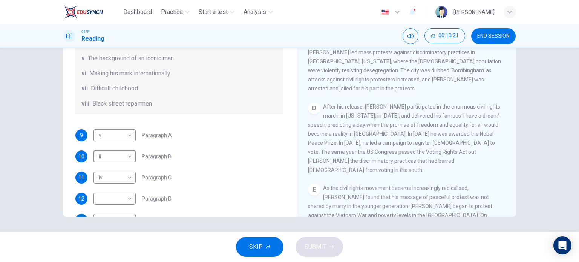
scroll to position [118, 0]
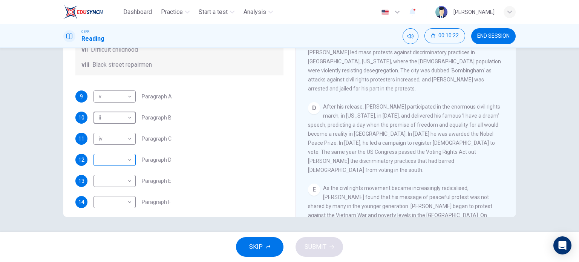
click at [121, 174] on body "Dashboard Practice Start a test Analysis English en ​ FATIN SHAHIRAH BINTI HASH…" at bounding box center [289, 131] width 579 height 262
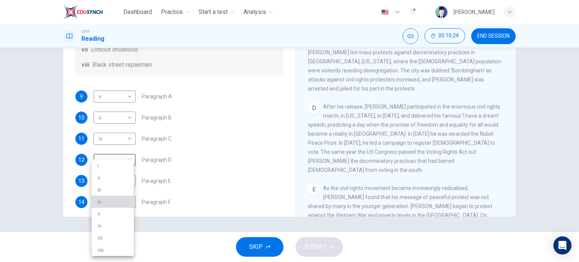
click at [120, 203] on li "iv" at bounding box center [113, 202] width 42 height 12
type input "iv"
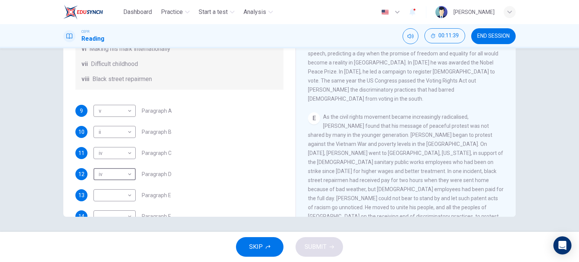
scroll to position [133, 0]
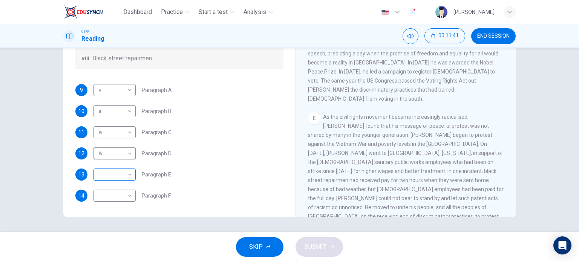
click at [128, 173] on body "Dashboard Practice Start a test Analysis English en ​ FATIN SHAHIRAH BINTI HASH…" at bounding box center [289, 131] width 579 height 262
click at [250, 140] on div at bounding box center [289, 131] width 579 height 262
click at [117, 181] on body "Dashboard Practice Start a test Analysis English en ​ FATIN SHAHIRAH BINTI HASH…" at bounding box center [289, 131] width 579 height 262
click at [109, 228] on li "vi" at bounding box center [113, 226] width 42 height 12
type input "vi"
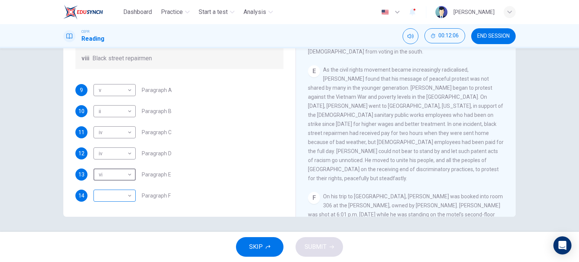
click at [107, 193] on body "Dashboard Practice Start a test Analysis English en ​ FATIN SHAHIRAH BINTI HASH…" at bounding box center [289, 131] width 579 height 262
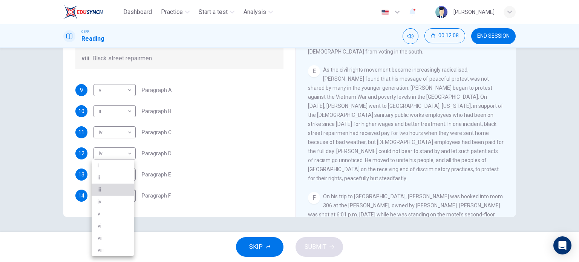
click at [104, 191] on li "iii" at bounding box center [113, 190] width 42 height 12
type input "iii"
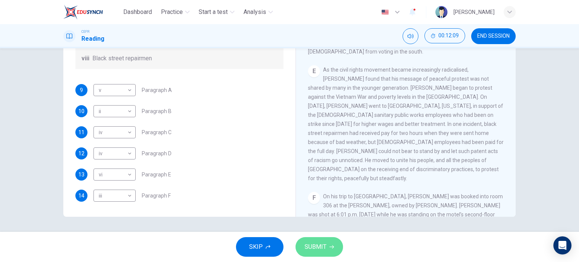
click at [318, 247] on span "SUBMIT" at bounding box center [316, 247] width 22 height 11
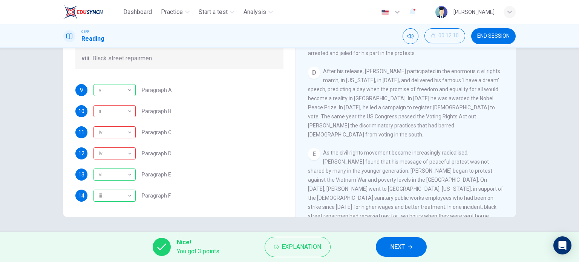
scroll to position [371, 0]
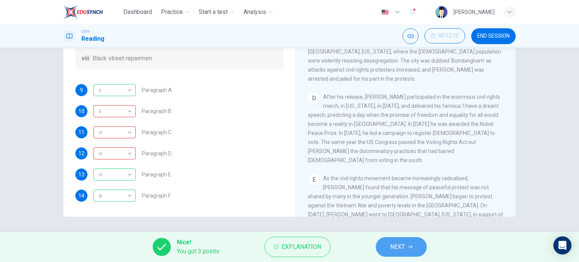
click at [403, 245] on span "NEXT" at bounding box center [397, 247] width 15 height 11
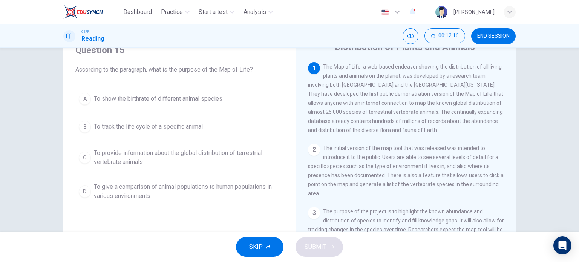
scroll to position [35, 0]
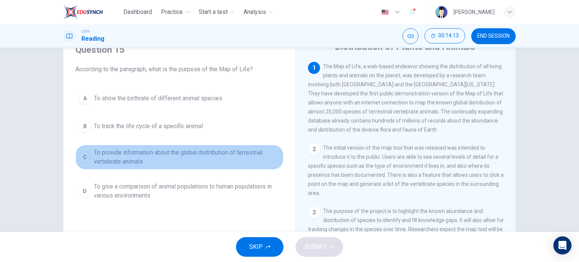
click at [107, 153] on span "To provide information about the global distribution of terrestrial vertebrate …" at bounding box center [187, 157] width 186 height 18
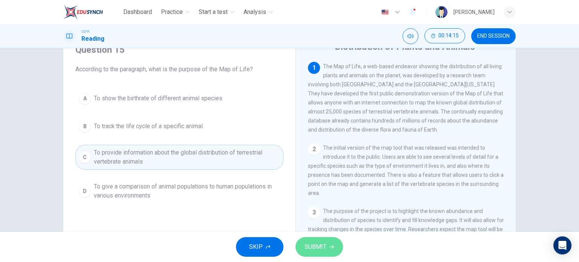
click at [319, 245] on span "SUBMIT" at bounding box center [316, 247] width 22 height 11
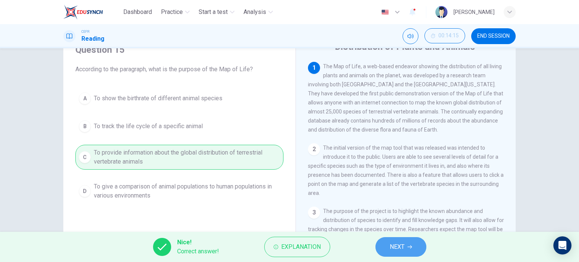
click at [392, 248] on span "NEXT" at bounding box center [397, 247] width 15 height 11
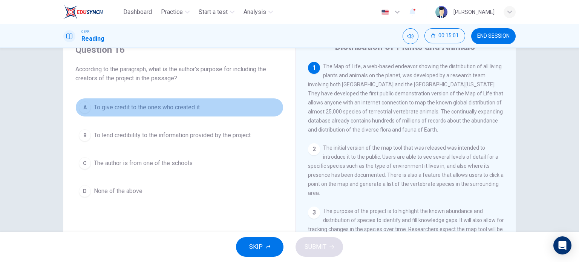
click at [144, 105] on span "To give credit to the ones who created it" at bounding box center [147, 107] width 106 height 9
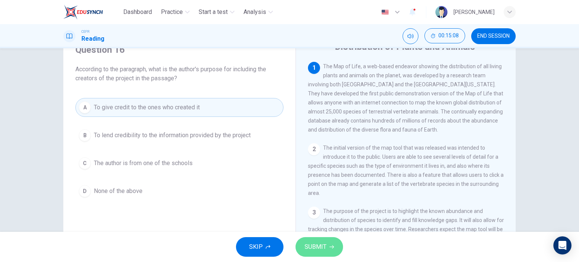
click at [324, 242] on span "SUBMIT" at bounding box center [316, 247] width 22 height 11
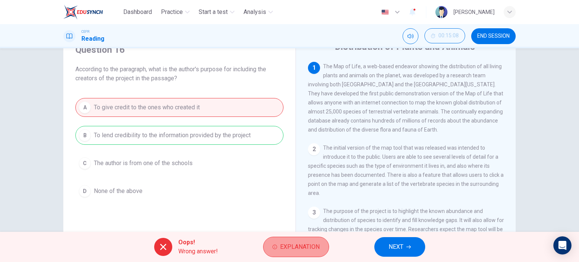
click at [314, 242] on span "Explanation" at bounding box center [300, 247] width 40 height 11
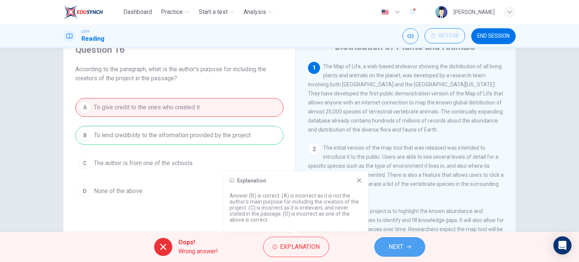
click at [404, 242] on button "NEXT" at bounding box center [399, 247] width 51 height 20
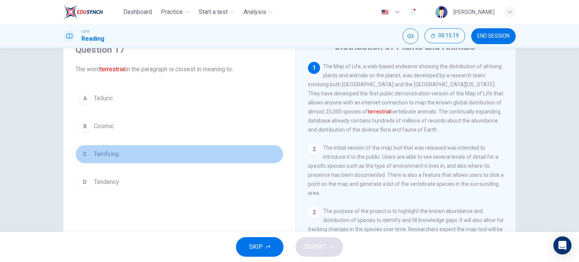
click at [118, 157] on button "C Terrifying" at bounding box center [179, 154] width 208 height 19
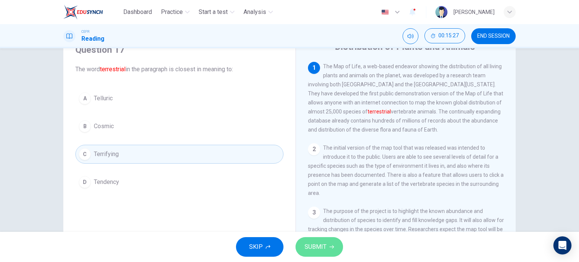
click at [320, 248] on span "SUBMIT" at bounding box center [316, 247] width 22 height 11
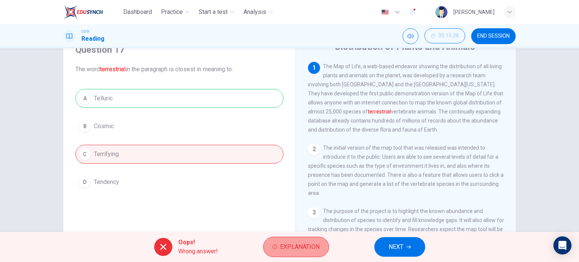
click at [306, 250] on span "Explanation" at bounding box center [300, 247] width 40 height 11
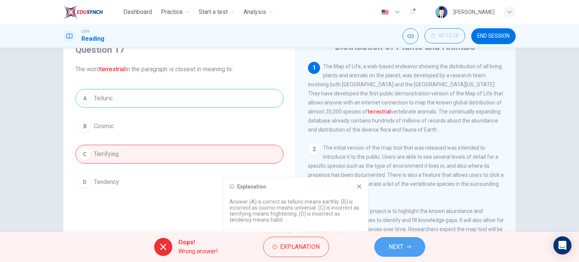
click at [403, 248] on span "NEXT" at bounding box center [396, 247] width 15 height 11
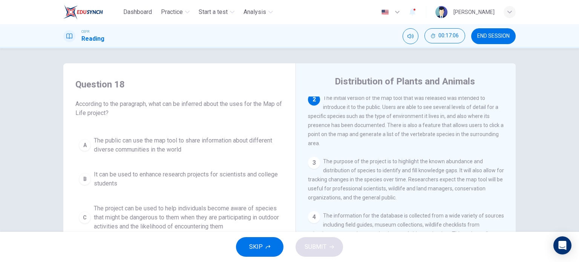
scroll to position [1, 0]
click at [143, 143] on span "The public can use the map tool to share information about different diverse co…" at bounding box center [187, 144] width 186 height 18
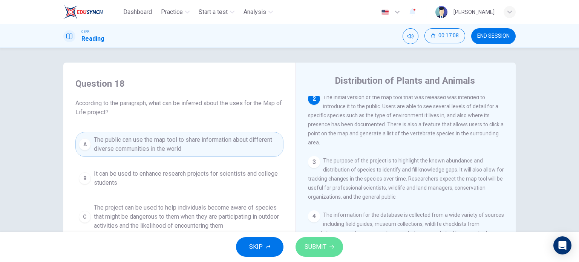
click at [327, 245] on button "SUBMIT" at bounding box center [320, 247] width 48 height 20
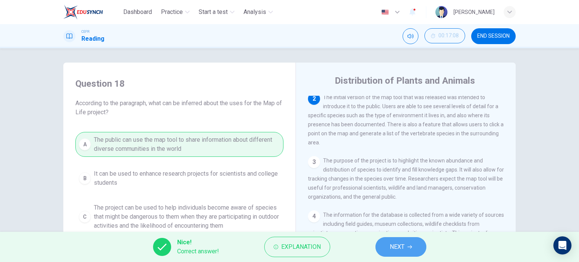
click at [395, 247] on span "NEXT" at bounding box center [397, 247] width 15 height 11
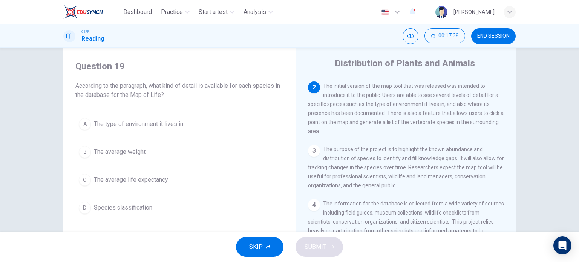
scroll to position [17, 0]
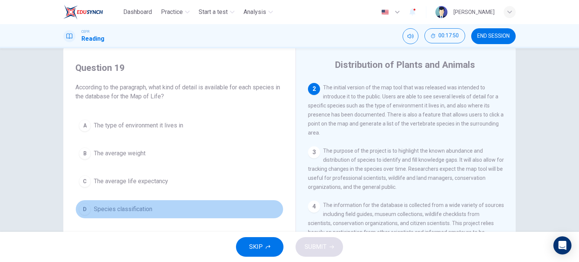
click at [136, 206] on span "Species classification" at bounding box center [123, 209] width 58 height 9
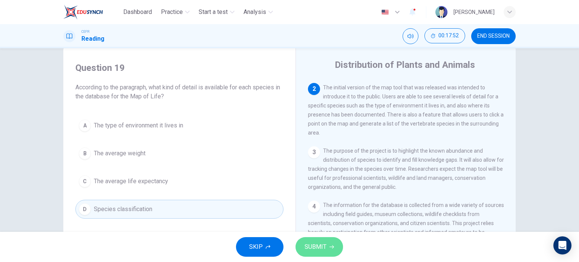
click at [310, 242] on span "SUBMIT" at bounding box center [316, 247] width 22 height 11
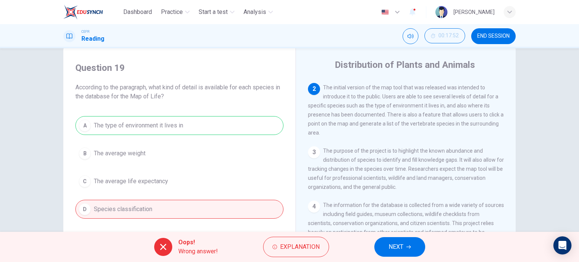
click at [204, 128] on div "A The type of environment it lives in B The average weight C The average life e…" at bounding box center [179, 167] width 208 height 103
click at [288, 253] on button "Explanation" at bounding box center [296, 247] width 66 height 20
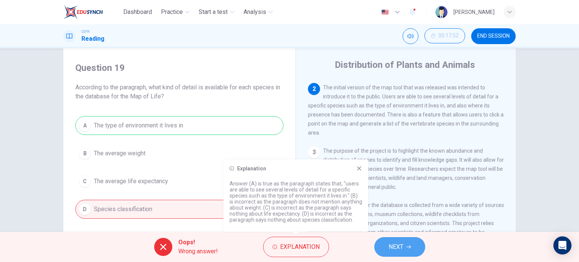
click at [403, 246] on span "NEXT" at bounding box center [396, 247] width 15 height 11
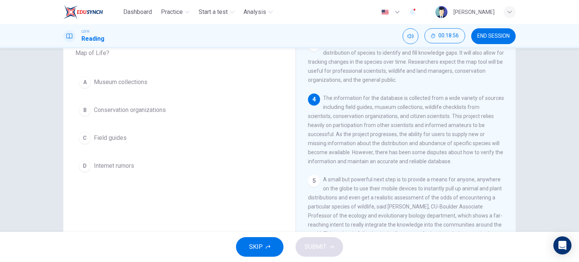
scroll to position [60, 0]
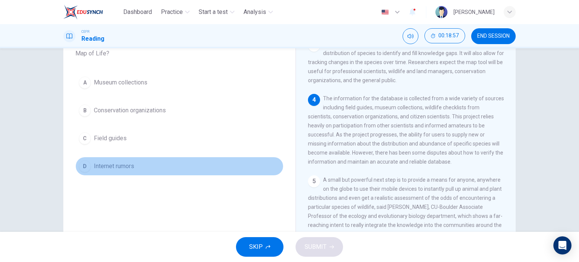
click at [106, 169] on span "Internet rumors" at bounding box center [114, 166] width 40 height 9
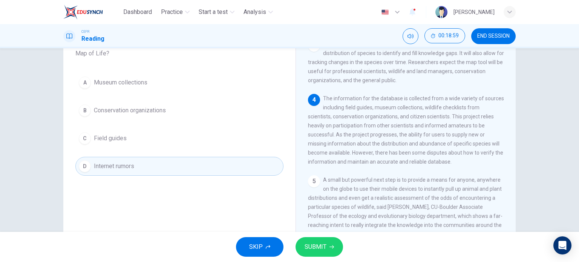
click at [313, 247] on span "SUBMIT" at bounding box center [316, 247] width 22 height 11
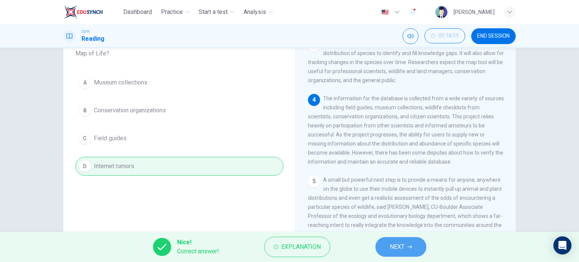
click at [390, 240] on button "NEXT" at bounding box center [401, 247] width 51 height 20
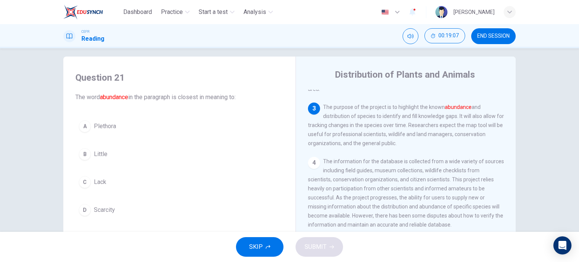
scroll to position [9, 0]
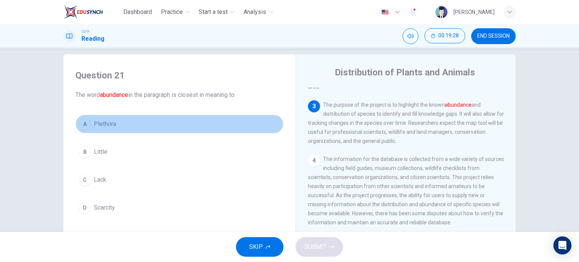
click at [119, 120] on button "A Plethora" at bounding box center [179, 124] width 208 height 19
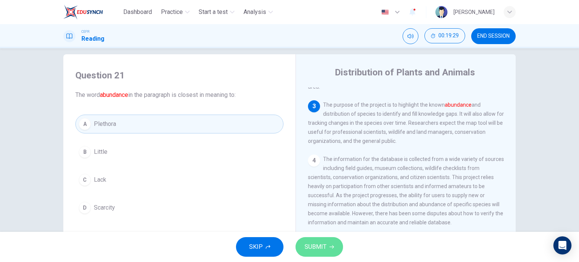
click at [314, 247] on span "SUBMIT" at bounding box center [316, 247] width 22 height 11
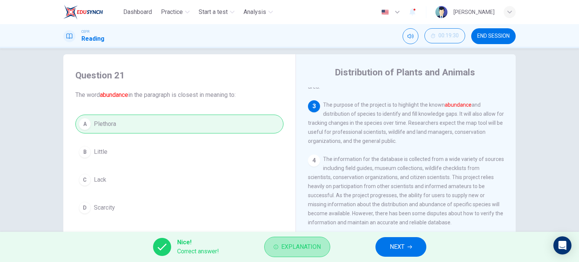
click at [314, 247] on span "Explanation" at bounding box center [301, 247] width 40 height 11
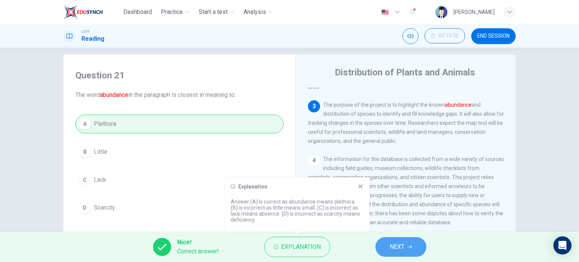
click at [397, 246] on span "NEXT" at bounding box center [397, 247] width 15 height 11
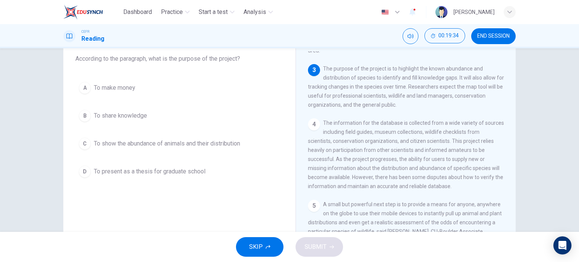
scroll to position [45, 0]
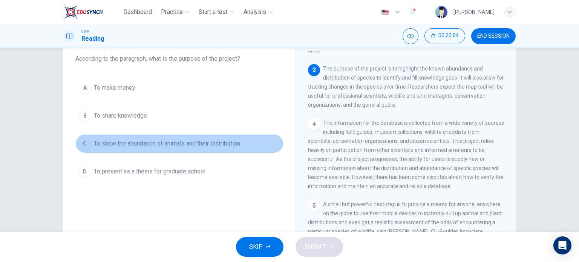
click at [170, 144] on span "To show the abundance of animals and their distribution" at bounding box center [167, 143] width 146 height 9
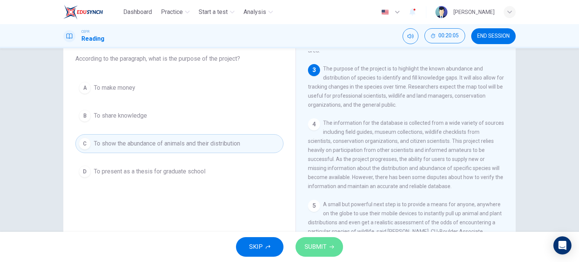
click at [321, 239] on button "SUBMIT" at bounding box center [320, 247] width 48 height 20
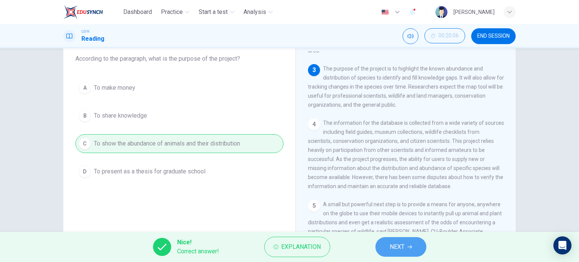
click at [402, 247] on span "NEXT" at bounding box center [397, 247] width 15 height 11
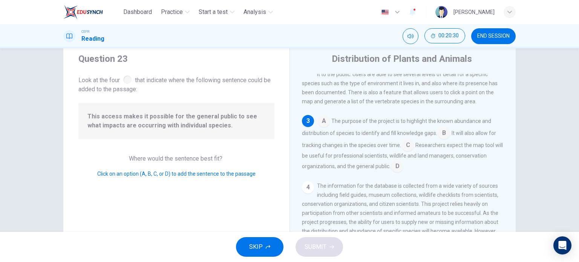
scroll to position [94, 0]
click at [393, 170] on input at bounding box center [397, 167] width 12 height 12
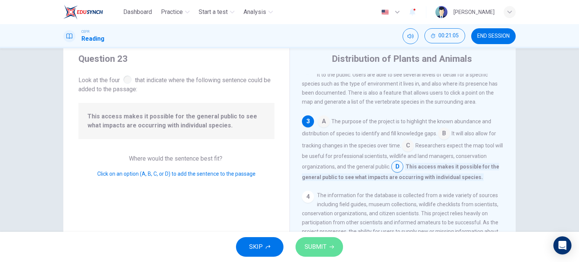
click at [334, 240] on button "SUBMIT" at bounding box center [320, 247] width 48 height 20
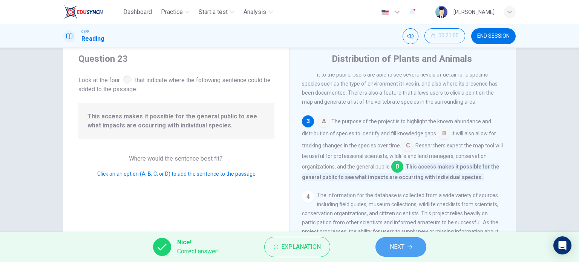
click at [395, 247] on span "NEXT" at bounding box center [397, 247] width 15 height 11
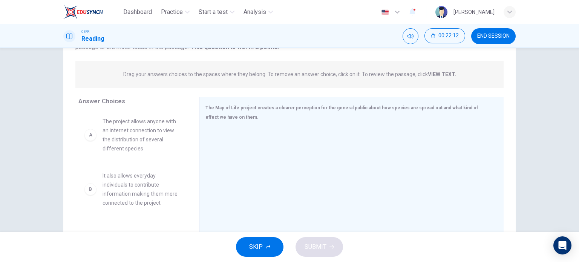
scroll to position [0, 0]
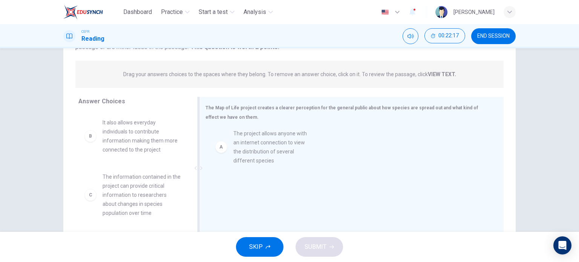
drag, startPoint x: 136, startPoint y: 140, endPoint x: 300, endPoint y: 153, distance: 164.1
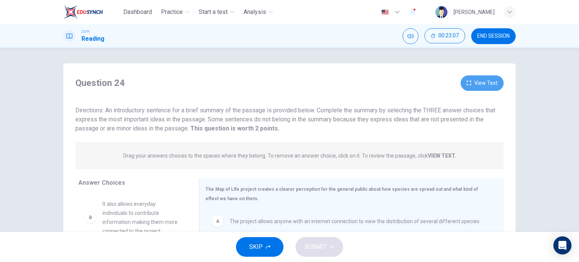
click at [488, 82] on button "View Text" at bounding box center [482, 82] width 43 height 15
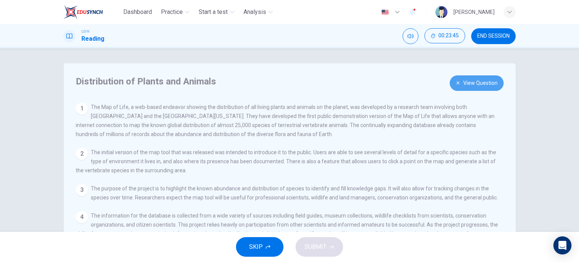
click at [477, 85] on button "View Question" at bounding box center [477, 82] width 54 height 15
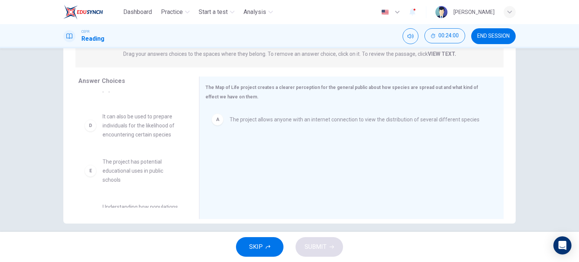
scroll to position [103, 0]
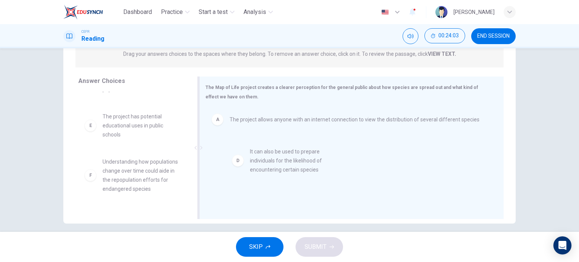
drag, startPoint x: 152, startPoint y: 124, endPoint x: 307, endPoint y: 160, distance: 159.1
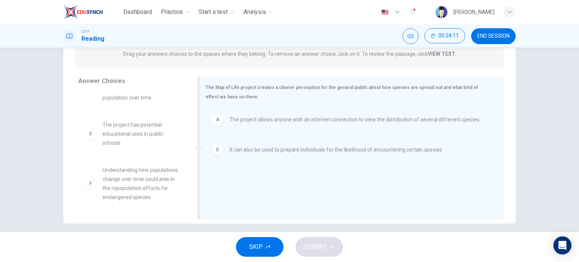
scroll to position [0, 0]
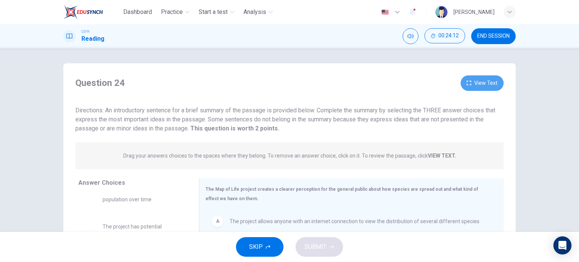
click at [483, 87] on button "View Text" at bounding box center [482, 82] width 43 height 15
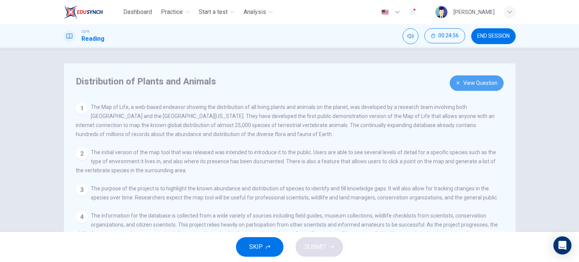
click at [476, 81] on button "View Question" at bounding box center [477, 82] width 54 height 15
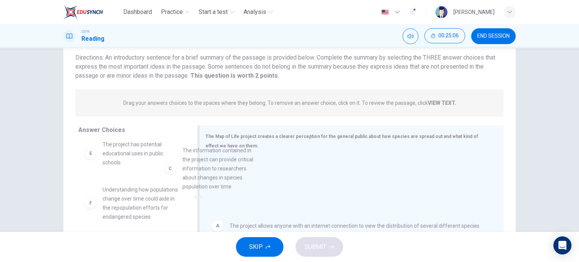
scroll to position [60, 0]
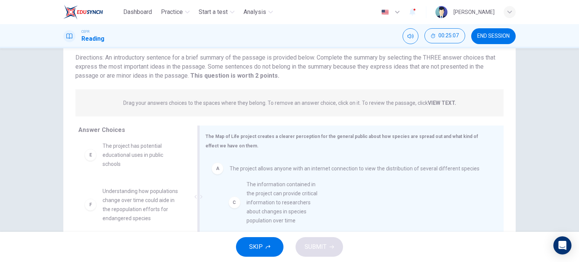
drag, startPoint x: 123, startPoint y: 167, endPoint x: 271, endPoint y: 208, distance: 153.2
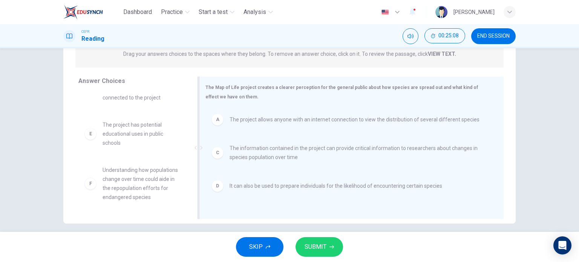
scroll to position [109, 0]
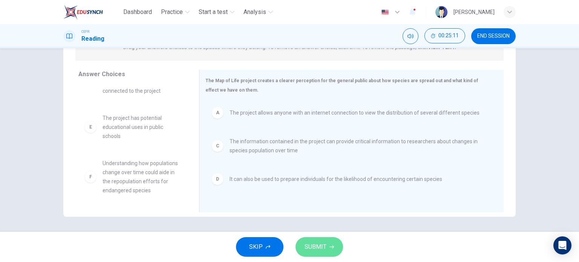
click at [318, 247] on span "SUBMIT" at bounding box center [316, 247] width 22 height 11
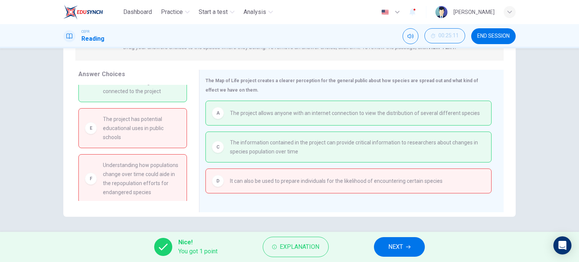
scroll to position [0, 0]
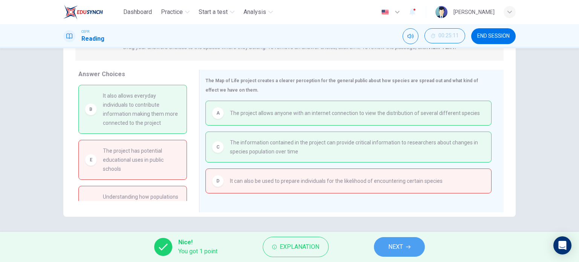
click at [388, 251] on button "NEXT" at bounding box center [399, 247] width 51 height 20
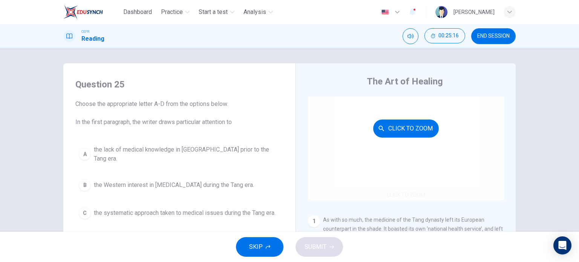
scroll to position [39, 0]
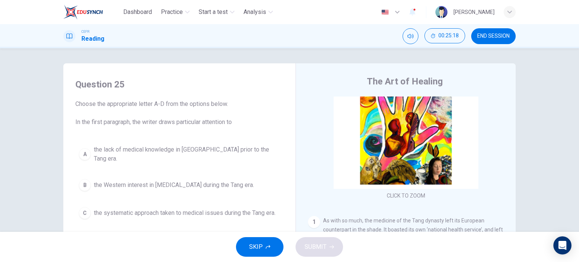
click at [487, 36] on span "END SESSION" at bounding box center [493, 36] width 32 height 6
